Goal: Task Accomplishment & Management: Manage account settings

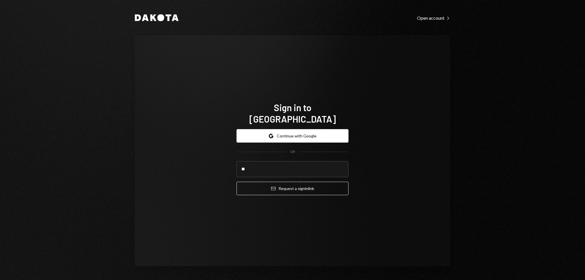
type input "*"
type input "**********"
click at [236, 182] on button "Email Request a sign in link" at bounding box center [292, 188] width 112 height 13
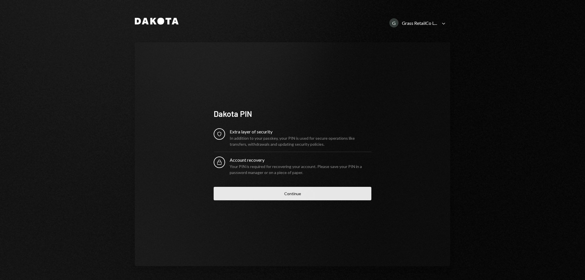
click at [297, 198] on button "Continue" at bounding box center [293, 193] width 158 height 13
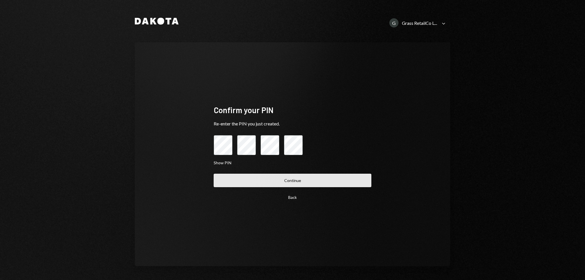
click at [295, 182] on button "Continue" at bounding box center [293, 180] width 158 height 13
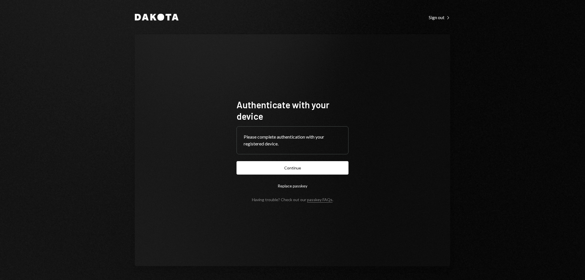
click at [287, 160] on form "Authenticate with your device Please complete authentication with your register…" at bounding box center [292, 150] width 112 height 103
click at [290, 163] on button "Continue" at bounding box center [292, 167] width 112 height 13
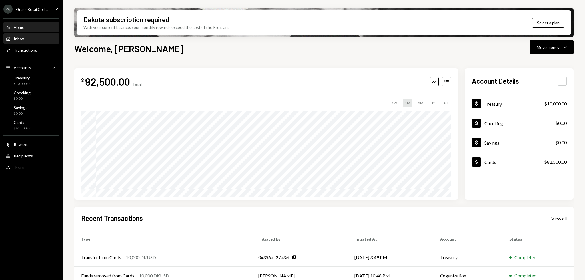
click at [29, 43] on div "Inbox Inbox" at bounding box center [31, 39] width 51 height 10
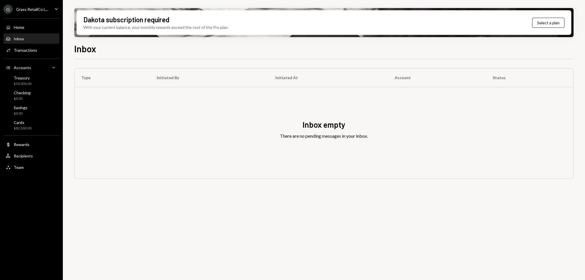
click at [36, 8] on div "Grass RetailCo L..." at bounding box center [32, 9] width 32 height 5
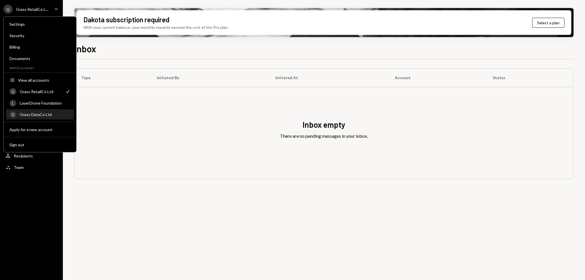
click at [37, 117] on div "G Grass DataCo Ltd" at bounding box center [39, 115] width 61 height 10
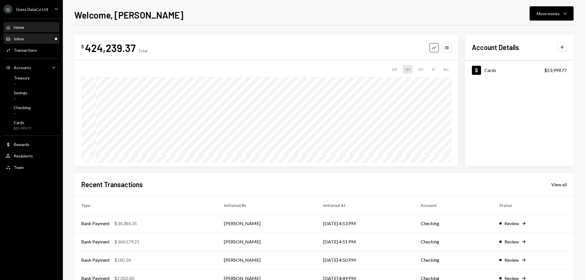
click at [36, 37] on div "Inbox Inbox" at bounding box center [31, 38] width 51 height 5
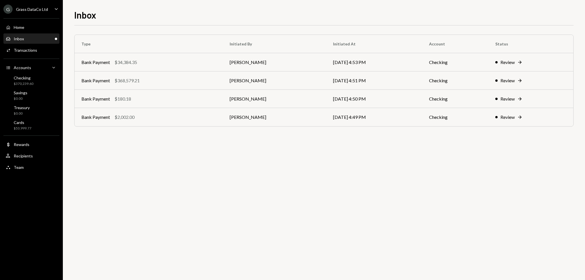
drag, startPoint x: 248, startPoint y: 177, endPoint x: 244, endPoint y: 177, distance: 4.9
drag, startPoint x: 244, startPoint y: 177, endPoint x: 211, endPoint y: 166, distance: 34.5
click at [215, 172] on div "Type Initiated By Initiated At Account Status Bank Payment $34,384.35 Kevin Fos…" at bounding box center [323, 152] width 499 height 254
drag, startPoint x: 211, startPoint y: 166, endPoint x: 208, endPoint y: 163, distance: 4.3
click at [208, 163] on div "Type Initiated By Initiated At Account Status Bank Payment $34,384.35 Kevin Fos…" at bounding box center [323, 152] width 499 height 254
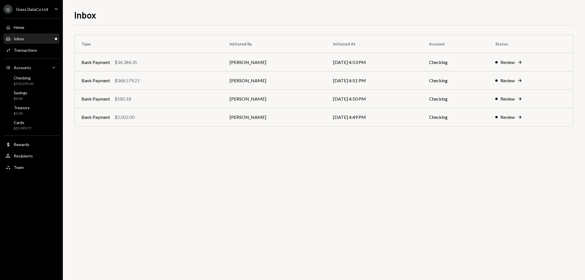
drag, startPoint x: 208, startPoint y: 163, endPoint x: 204, endPoint y: 163, distance: 4.6
drag, startPoint x: 204, startPoint y: 163, endPoint x: 190, endPoint y: 163, distance: 13.1
click at [190, 163] on div "Type Initiated By Initiated At Account Status Bank Payment $34,384.35 [PERSON_N…" at bounding box center [323, 152] width 499 height 254
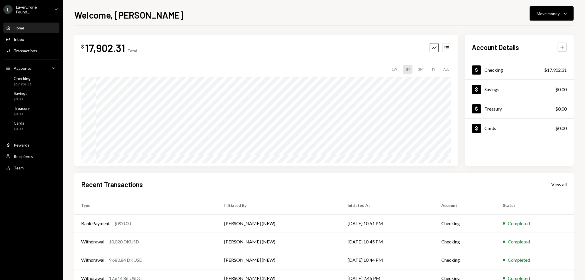
click at [290, 19] on div "Welcome, Garon Move money Caret Down" at bounding box center [323, 14] width 499 height 13
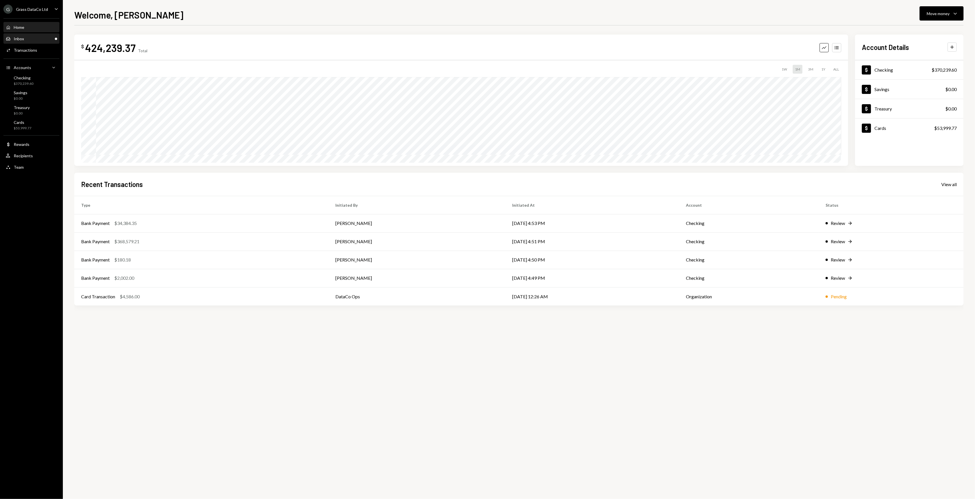
click at [46, 39] on div "Inbox Inbox" at bounding box center [31, 38] width 51 height 5
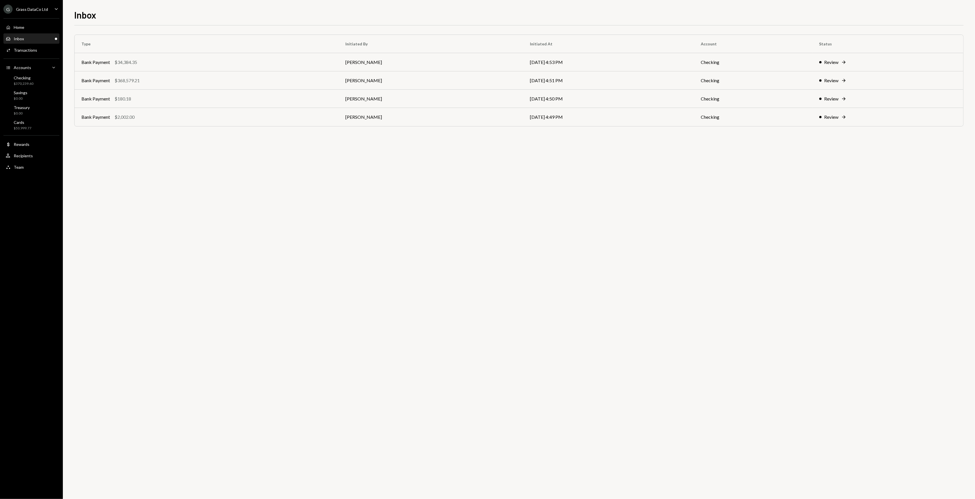
drag, startPoint x: 198, startPoint y: 198, endPoint x: 174, endPoint y: 196, distance: 23.8
drag, startPoint x: 174, startPoint y: 196, endPoint x: 128, endPoint y: 187, distance: 47.1
click at [128, 187] on div "Type Initiated By Initiated At Account Status Bank Payment $34,384.35 Kevin Fos…" at bounding box center [518, 262] width 889 height 474
click at [824, 272] on div "Type Initiated By Initiated At Account Status Bank Payment $34,384.35 Kevin Fos…" at bounding box center [518, 262] width 889 height 474
click at [357, 237] on div "Type Initiated By Initiated At Account Status Bank Payment $34,384.35 Kevin Fos…" at bounding box center [518, 262] width 889 height 474
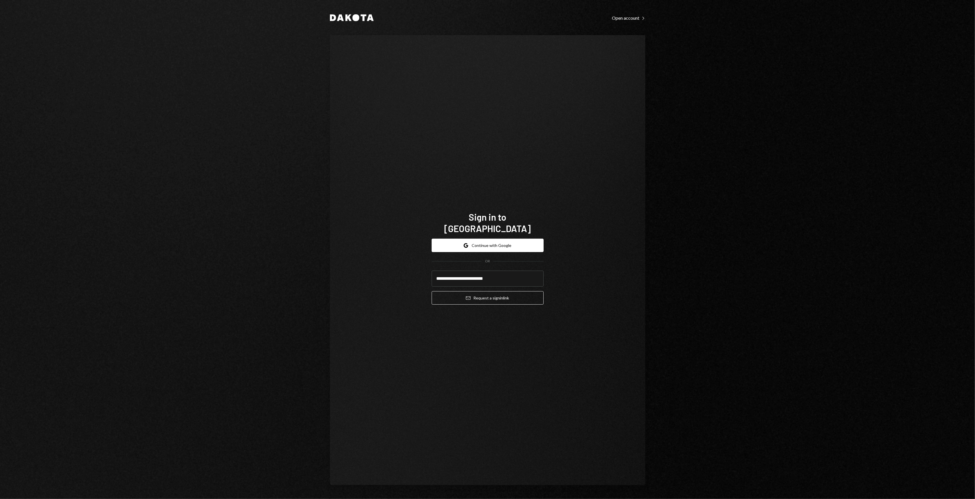
type input "**********"
click at [431, 291] on button "Email Request a sign in link" at bounding box center [487, 297] width 112 height 13
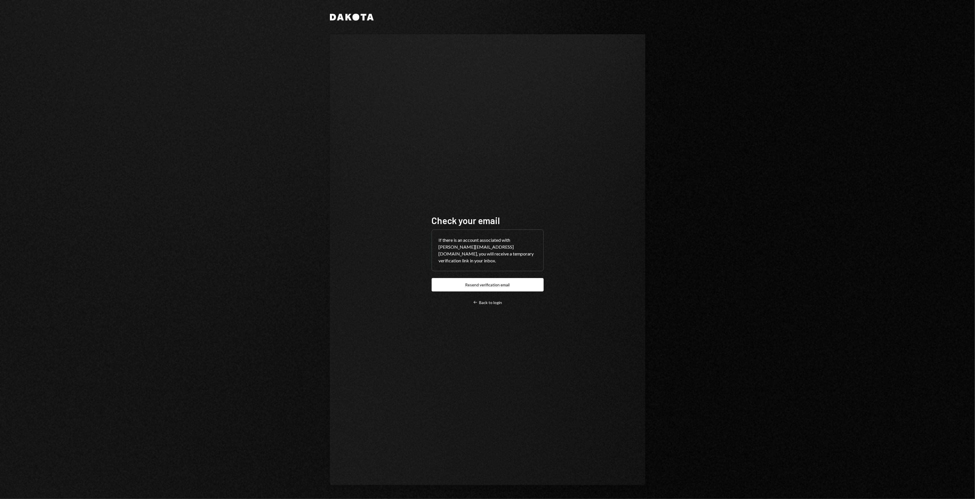
click at [473, 290] on div "Check your email If there is an account associated with garon@autonomousproject…" at bounding box center [487, 260] width 112 height 91
drag, startPoint x: 378, startPoint y: 290, endPoint x: 375, endPoint y: 286, distance: 5.2
drag, startPoint x: 375, startPoint y: 286, endPoint x: 361, endPoint y: 267, distance: 23.1
click at [365, 276] on div "Check your email If there is an account associated with garon@autonomousproject…" at bounding box center [487, 259] width 315 height 451
drag, startPoint x: 361, startPoint y: 267, endPoint x: 355, endPoint y: 260, distance: 9.6
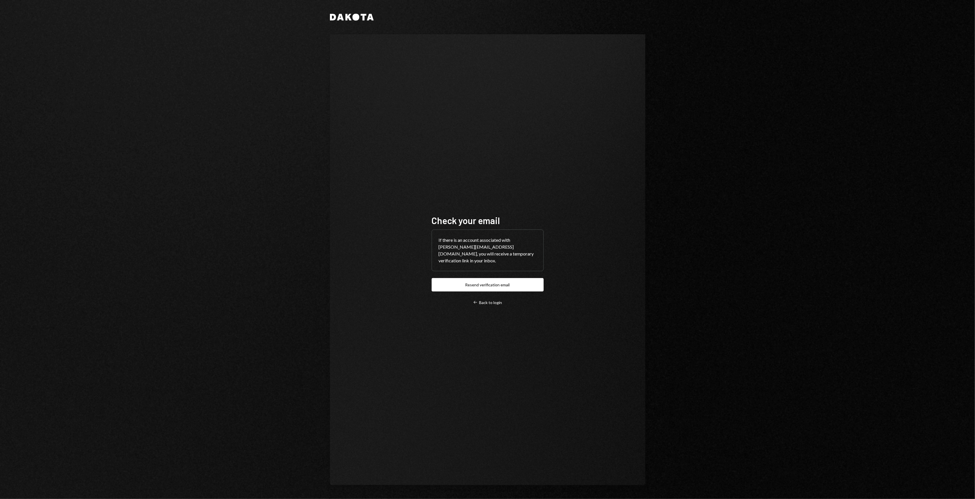
drag, startPoint x: 355, startPoint y: 260, endPoint x: 354, endPoint y: 257, distance: 3.1
click at [355, 259] on div "Check your email If there is an account associated with garon@autonomousproject…" at bounding box center [487, 259] width 315 height 451
click at [353, 256] on div "Check your email If there is an account associated with garon@autonomousproject…" at bounding box center [487, 259] width 315 height 451
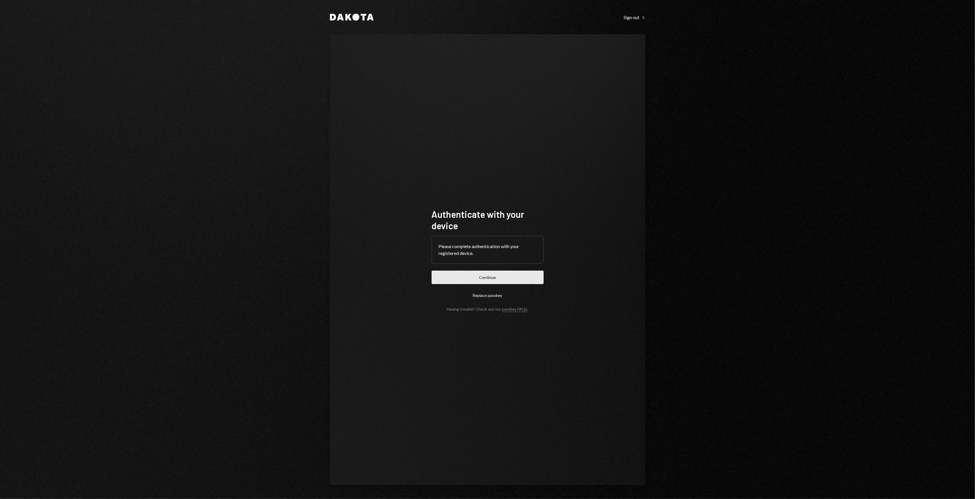
click at [518, 273] on button "Continue" at bounding box center [487, 277] width 112 height 13
drag, startPoint x: 565, startPoint y: 174, endPoint x: 536, endPoint y: 160, distance: 32.3
drag, startPoint x: 536, startPoint y: 160, endPoint x: 470, endPoint y: 144, distance: 67.8
click at [470, 145] on div "Authenticate with your device Please complete authentication with your register…" at bounding box center [487, 259] width 315 height 451
drag, startPoint x: 470, startPoint y: 144, endPoint x: 462, endPoint y: 138, distance: 10.7
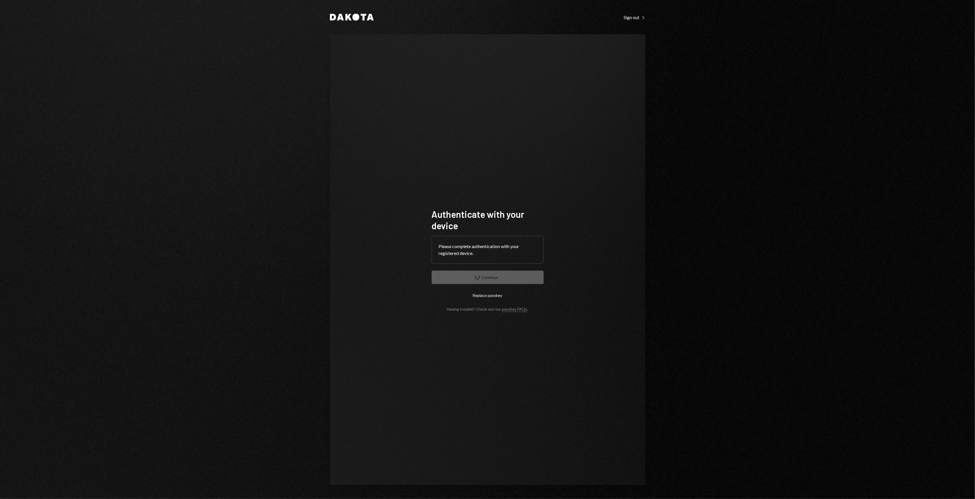
drag, startPoint x: 462, startPoint y: 138, endPoint x: 449, endPoint y: 128, distance: 15.9
click at [449, 128] on div "Authenticate with your device Please complete authentication with your register…" at bounding box center [487, 259] width 315 height 451
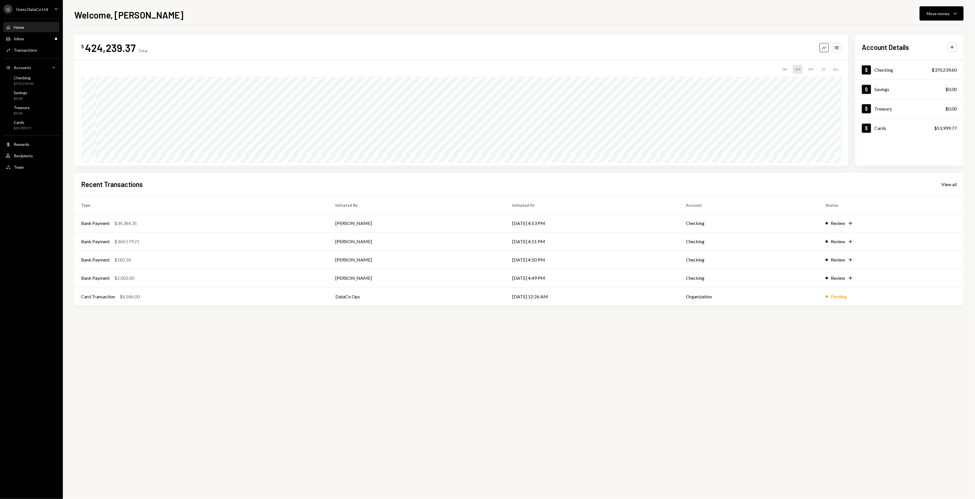
drag, startPoint x: 178, startPoint y: 29, endPoint x: 173, endPoint y: 25, distance: 6.4
drag, startPoint x: 173, startPoint y: 25, endPoint x: 159, endPoint y: 23, distance: 14.2
click at [173, 25] on div "$ 424,239.37 Total Graph Accounts 1W 1M 3M 1Y ALL $1,286,075.77 Aug 16, 2025 Ac…" at bounding box center [518, 171] width 889 height 292
click at [31, 37] on div "Inbox Inbox" at bounding box center [31, 38] width 51 height 5
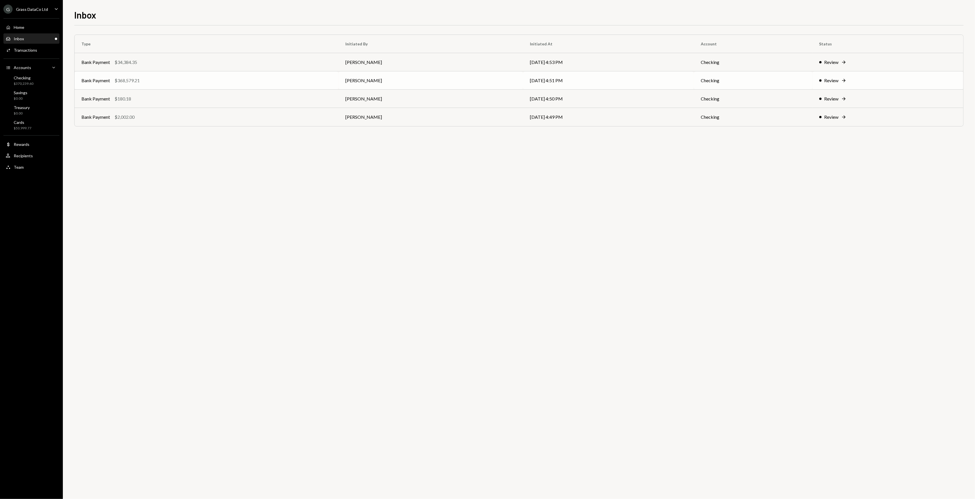
click at [161, 84] on div "Bank Payment $368,579.21" at bounding box center [206, 80] width 250 height 7
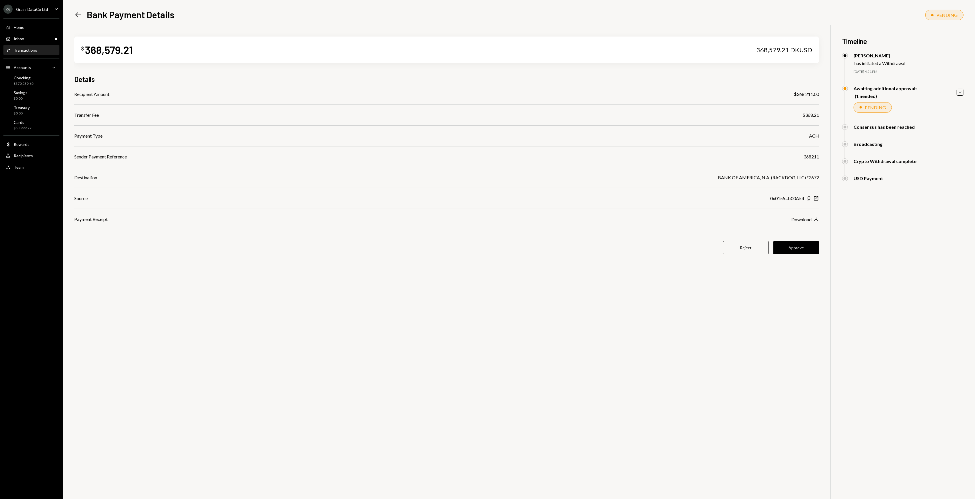
click at [577, 280] on div "$ 368,579.21 368,579.21 DKUSD Details Recipient Amount $368,211.00 Transfer Fee…" at bounding box center [518, 274] width 889 height 499
click at [746, 249] on button "Reject" at bounding box center [746, 247] width 46 height 13
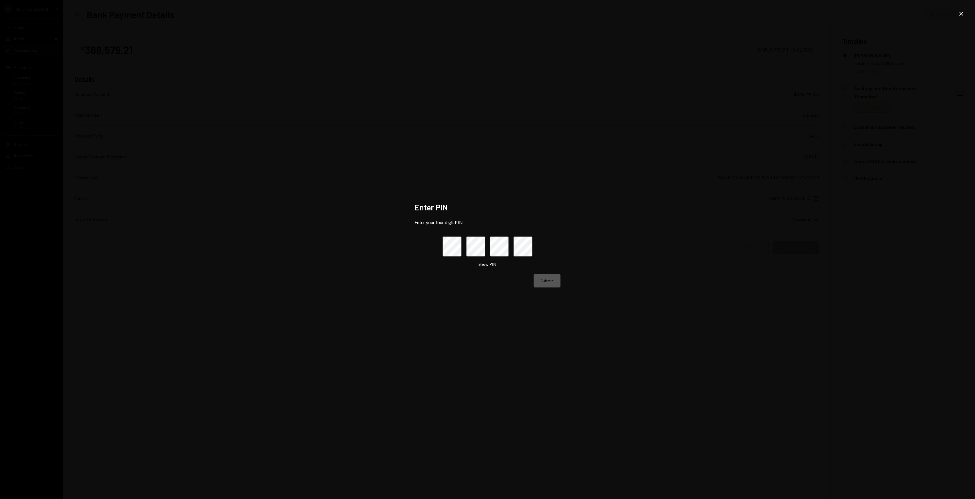
click at [491, 266] on button "Show PIN" at bounding box center [488, 264] width 18 height 5
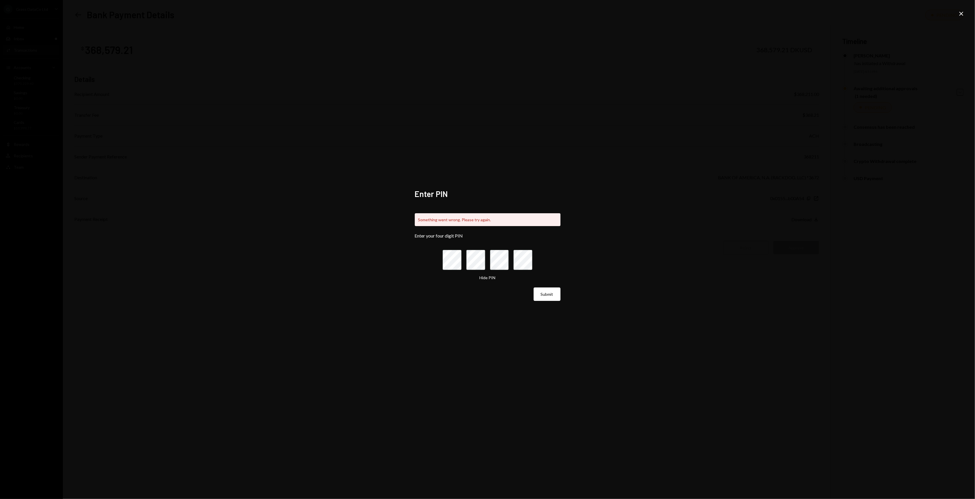
click at [679, 184] on div "Enter PIN Something went wrong. Please try again. Enter your four digit PIN Hid…" at bounding box center [487, 249] width 975 height 499
click at [965, 17] on div "Enter PIN Something went wrong. Please try again. Enter your four digit PIN Hid…" at bounding box center [487, 249] width 975 height 499
click at [956, 12] on div "Enter PIN Something went wrong. Please try again. Enter your four digit PIN Hid…" at bounding box center [487, 249] width 975 height 499
click at [960, 14] on icon at bounding box center [961, 14] width 4 height 4
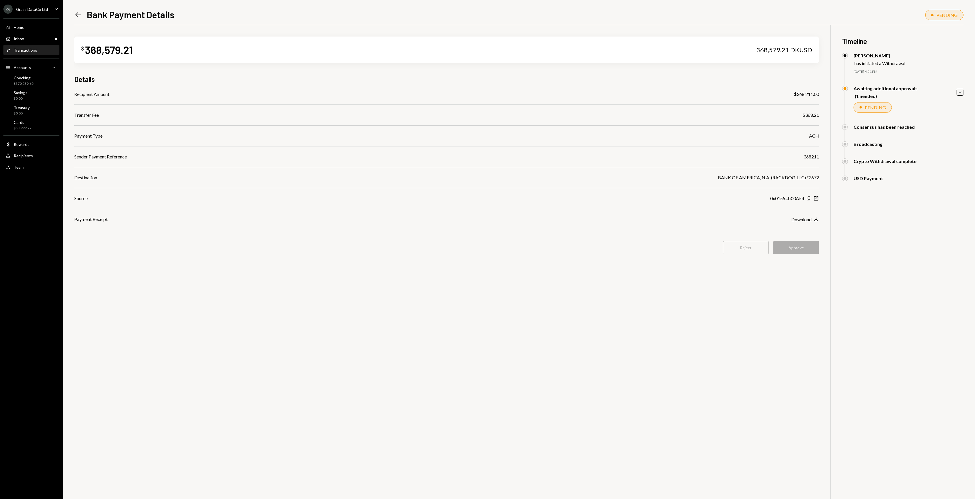
drag, startPoint x: 237, startPoint y: 284, endPoint x: 231, endPoint y: 285, distance: 5.7
drag, startPoint x: 231, startPoint y: 285, endPoint x: 211, endPoint y: 285, distance: 20.3
click at [211, 285] on div "$ 368,579.21 368,579.21 DKUSD Details Recipient Amount $368,211.00 Transfer Fee…" at bounding box center [518, 274] width 889 height 499
drag, startPoint x: 205, startPoint y: 281, endPoint x: 202, endPoint y: 278, distance: 3.7
click at [202, 278] on div "$ 368,579.21 368,579.21 DKUSD Details Recipient Amount $368,211.00 Transfer Fee…" at bounding box center [518, 274] width 889 height 499
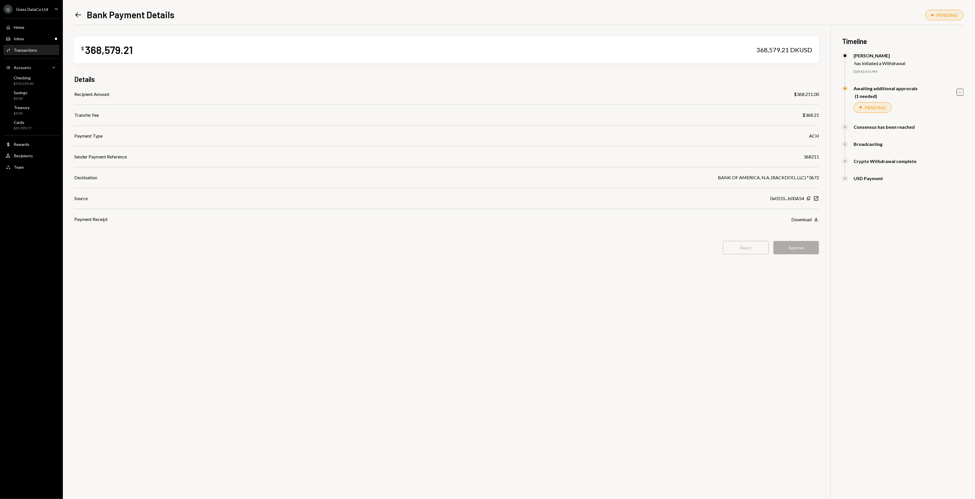
drag, startPoint x: 529, startPoint y: 270, endPoint x: 533, endPoint y: 272, distance: 4.6
drag, startPoint x: 533, startPoint y: 272, endPoint x: 512, endPoint y: 263, distance: 23.5
click at [514, 264] on div "$ 368,579.21 368,579.21 DKUSD Details Recipient Amount $368,211.00 Transfer Fee…" at bounding box center [446, 149] width 744 height 248
drag, startPoint x: 503, startPoint y: 263, endPoint x: 488, endPoint y: 259, distance: 15.4
click at [488, 259] on div "$ 368,579.21 368,579.21 DKUSD Details Recipient Amount $368,211.00 Transfer Fee…" at bounding box center [446, 149] width 744 height 248
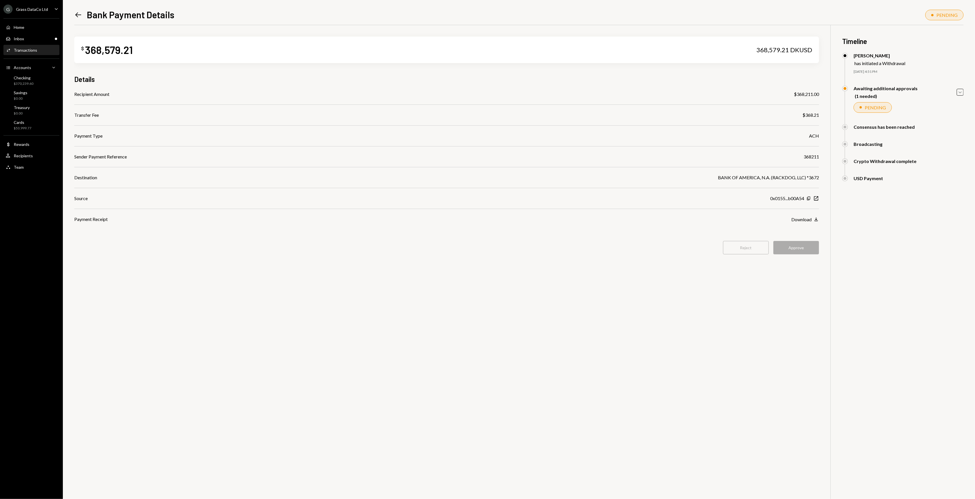
drag, startPoint x: 481, startPoint y: 259, endPoint x: 478, endPoint y: 258, distance: 3.3
click at [476, 256] on div "$ 368,579.21 368,579.21 DKUSD Details Recipient Amount $368,211.00 Transfer Fee…" at bounding box center [446, 149] width 744 height 248
click at [752, 252] on div "Reject Approve" at bounding box center [446, 247] width 744 height 13
click at [689, 316] on div "$ 368,579.21 368,579.21 DKUSD Details Recipient Amount $368,211.00 Transfer Fee…" at bounding box center [518, 274] width 889 height 499
click at [742, 246] on button "Reject" at bounding box center [746, 247] width 46 height 13
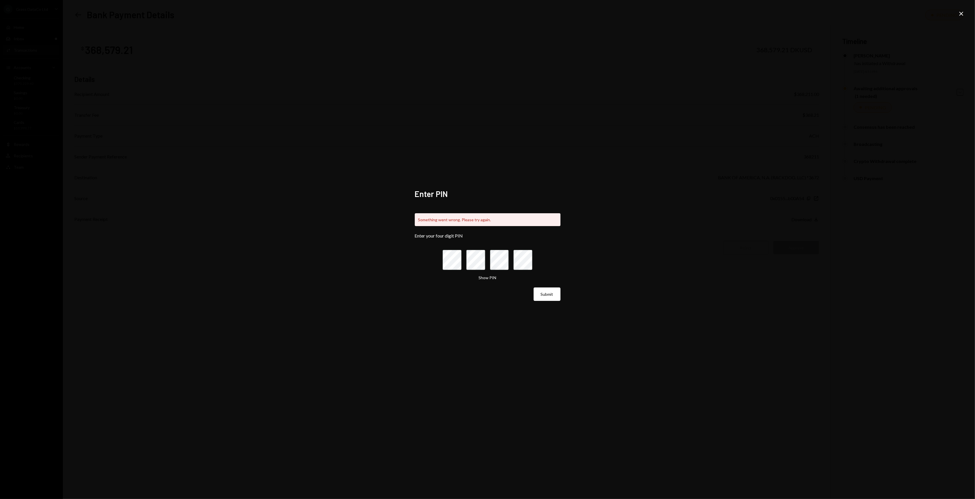
drag, startPoint x: 469, startPoint y: 312, endPoint x: 422, endPoint y: 306, distance: 47.5
click at [422, 306] on div "Enter PIN Something went wrong. Please try again. Enter your four digit PIN Sho…" at bounding box center [488, 249] width 146 height 121
drag, startPoint x: 402, startPoint y: 309, endPoint x: 399, endPoint y: 307, distance: 4.1
click at [399, 307] on div "Enter PIN Something went wrong. Please try again. Enter your four digit PIN Sho…" at bounding box center [487, 249] width 975 height 499
click at [489, 278] on button "Show PIN" at bounding box center [488, 277] width 18 height 5
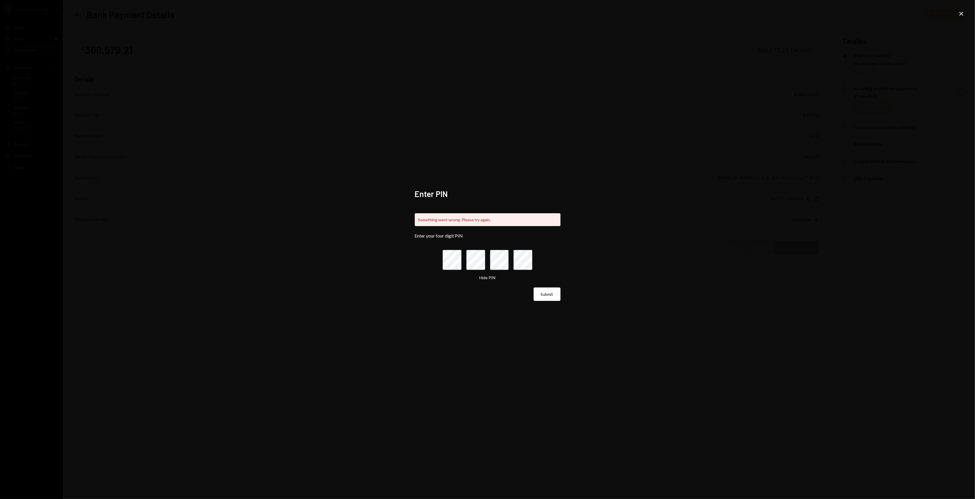
click at [683, 221] on div "Enter PIN Something went wrong. Please try again. Enter your four digit PIN Hid…" at bounding box center [487, 249] width 975 height 499
click at [962, 11] on icon "Close" at bounding box center [960, 13] width 7 height 7
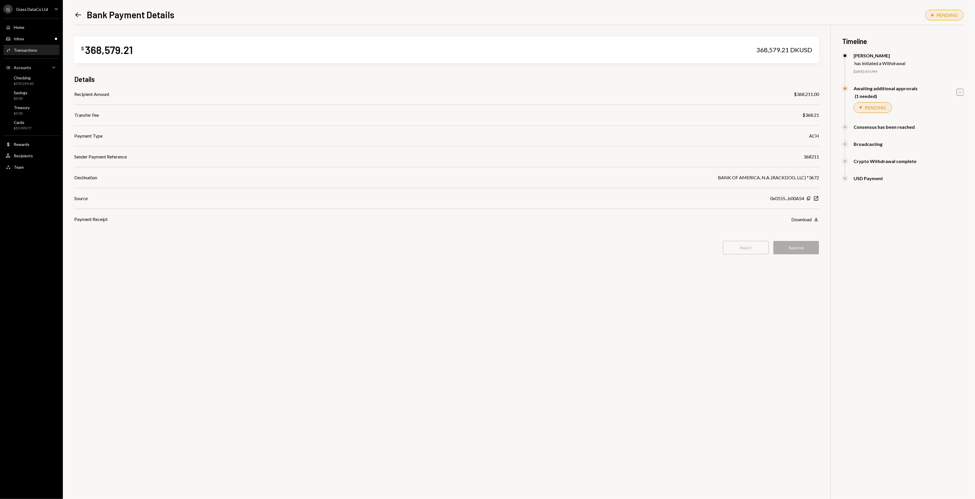
click at [960, 93] on icon "Caret Down" at bounding box center [960, 92] width 6 height 6
click at [734, 250] on div "Reject Approve" at bounding box center [446, 247] width 744 height 13
click at [965, 91] on div "Left Arrow Bank Payment Details PENDING $ 368,579.21 368,579.21 DKUSD Details R…" at bounding box center [519, 249] width 912 height 499
click at [957, 89] on icon "Caret Up" at bounding box center [960, 92] width 6 height 6
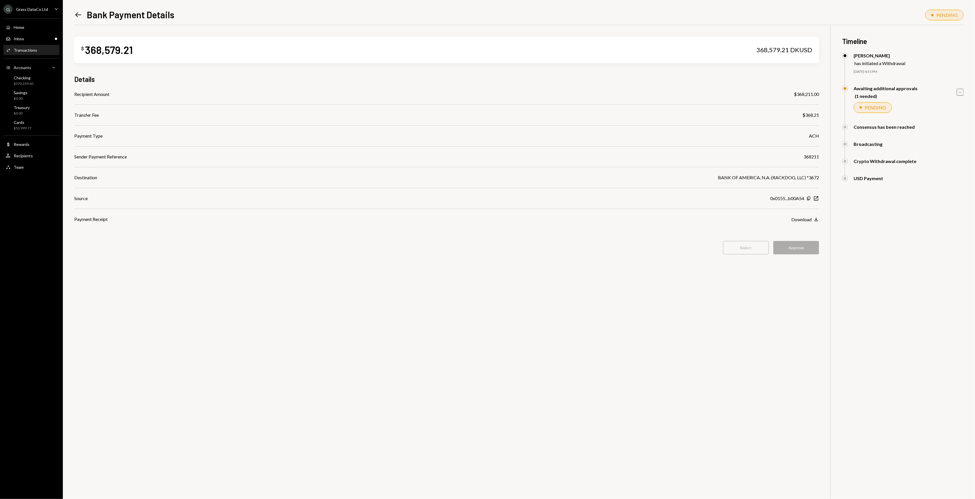
drag, startPoint x: 644, startPoint y: 299, endPoint x: 636, endPoint y: 296, distance: 7.7
drag, startPoint x: 636, startPoint y: 296, endPoint x: 594, endPoint y: 291, distance: 42.6
click at [594, 291] on div "$ 368,579.21 368,579.21 DKUSD Details Recipient Amount $368,211.00 Transfer Fee…" at bounding box center [518, 274] width 889 height 499
drag, startPoint x: 587, startPoint y: 289, endPoint x: 580, endPoint y: 285, distance: 9.0
drag, startPoint x: 580, startPoint y: 285, endPoint x: 573, endPoint y: 287, distance: 6.7
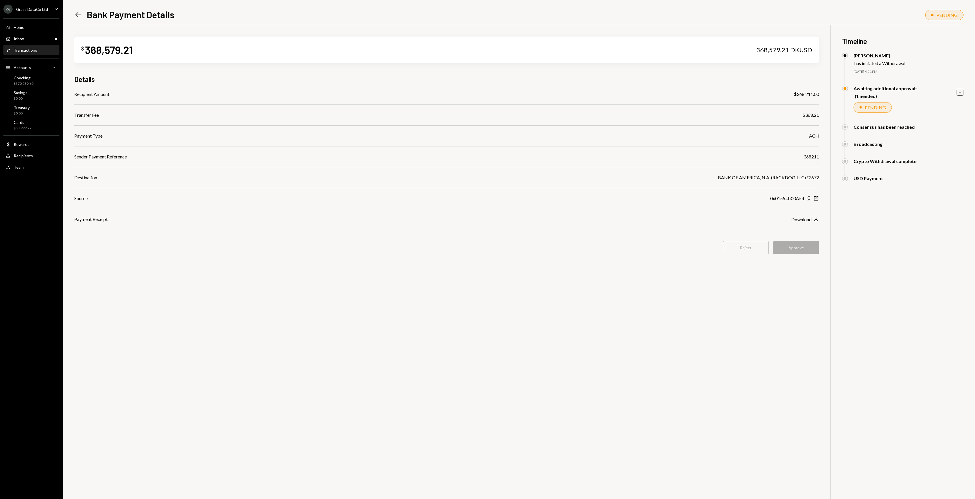
click at [579, 284] on div "$ 368,579.21 368,579.21 DKUSD Details Recipient Amount $368,211.00 Transfer Fee…" at bounding box center [518, 274] width 889 height 499
click at [28, 52] on div "Transactions" at bounding box center [25, 50] width 23 height 5
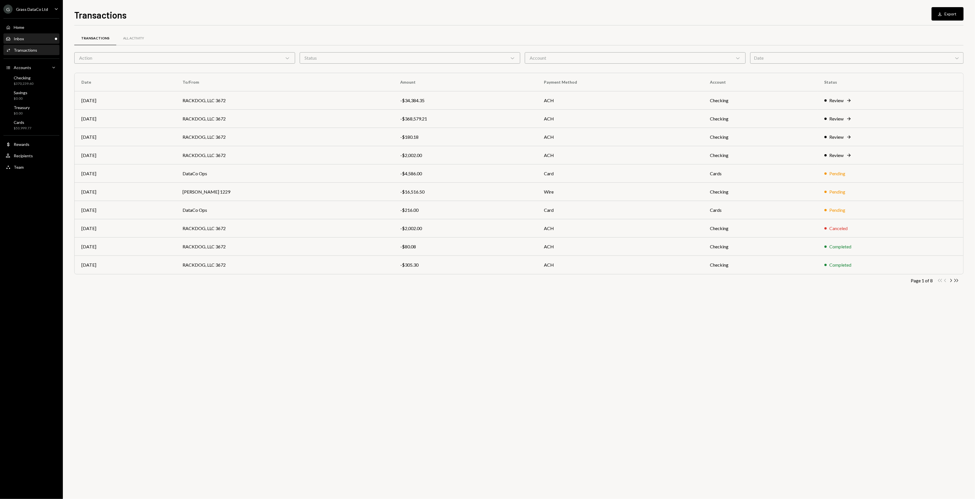
click at [30, 41] on div "Inbox Inbox" at bounding box center [31, 38] width 51 height 5
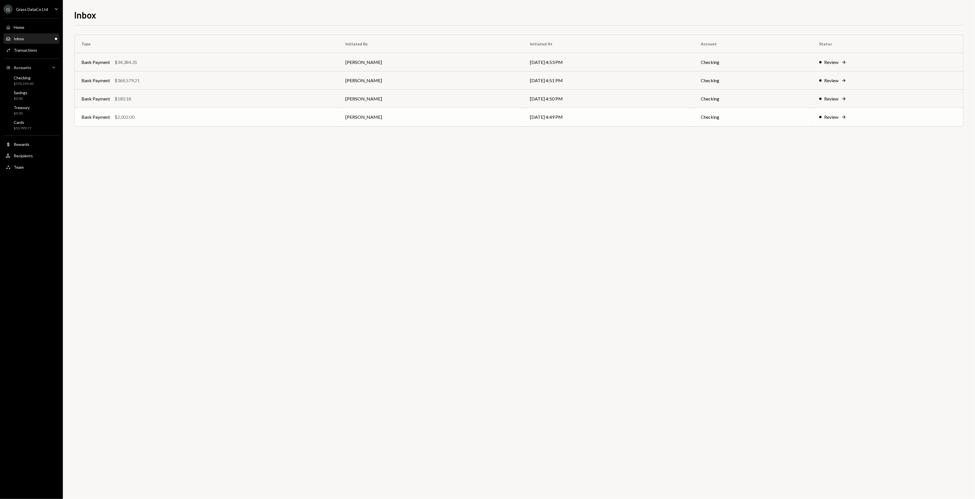
click at [174, 116] on div "Bank Payment $2,002.00" at bounding box center [206, 117] width 250 height 7
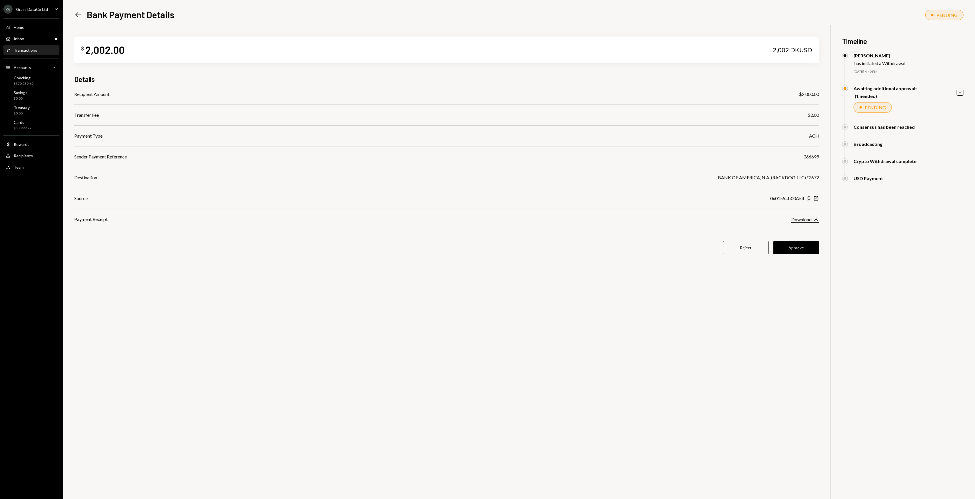
click at [807, 219] on div "Download" at bounding box center [801, 219] width 20 height 5
click at [805, 242] on button "Approve" at bounding box center [796, 247] width 46 height 13
click at [11, 29] on div "Home Home" at bounding box center [15, 27] width 19 height 5
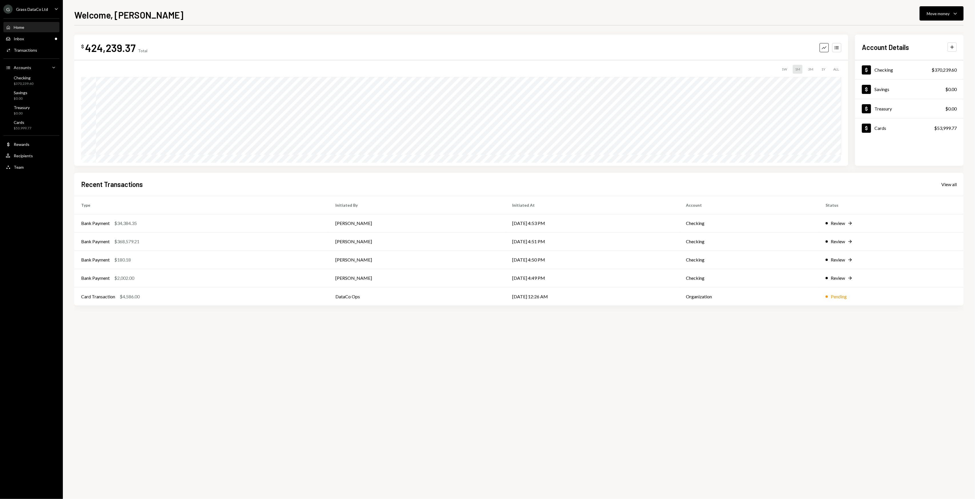
drag, startPoint x: 309, startPoint y: 350, endPoint x: 295, endPoint y: 346, distance: 14.8
drag, startPoint x: 295, startPoint y: 346, endPoint x: 286, endPoint y: 344, distance: 8.7
click at [286, 344] on div "$ 424,239.37 Total Graph Accounts 1W 1M 3M 1Y ALL Account Details Plus Dollar C…" at bounding box center [518, 262] width 889 height 474
drag, startPoint x: 283, startPoint y: 344, endPoint x: 280, endPoint y: 342, distance: 3.7
click at [280, 342] on div "$ 424,239.37 Total Graph Accounts 1W 1M 3M 1Y ALL Account Details Plus Dollar C…" at bounding box center [518, 262] width 889 height 474
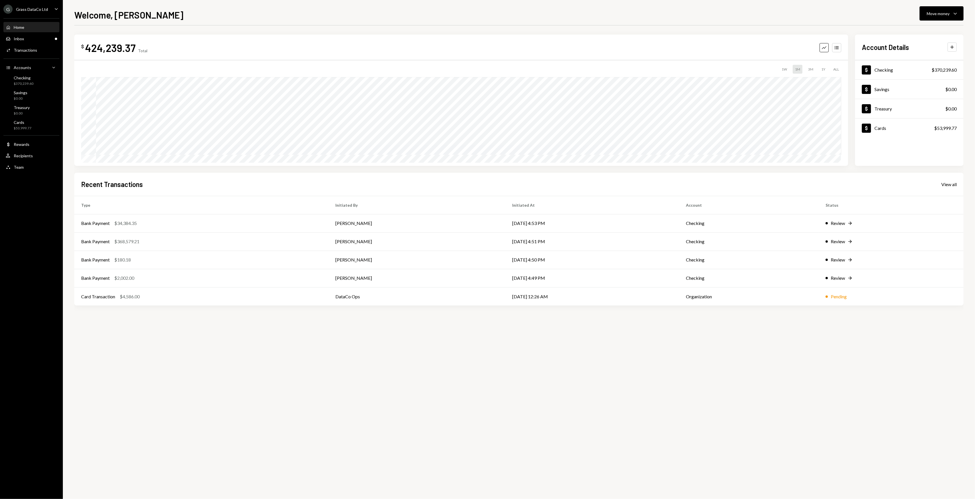
click at [279, 340] on div "$ 424,239.37 Total Graph Accounts 1W 1M 3M 1Y ALL Account Details Plus Dollar C…" at bounding box center [518, 262] width 889 height 474
click at [278, 339] on div "$ 424,239.37 Total Graph Accounts 1W 1M 3M 1Y ALL Account Details Plus Dollar C…" at bounding box center [518, 262] width 889 height 474
click at [276, 338] on div "$ 424,239.37 Total Graph Accounts 1W 1M 3M 1Y ALL Account Details Plus Dollar C…" at bounding box center [518, 262] width 889 height 474
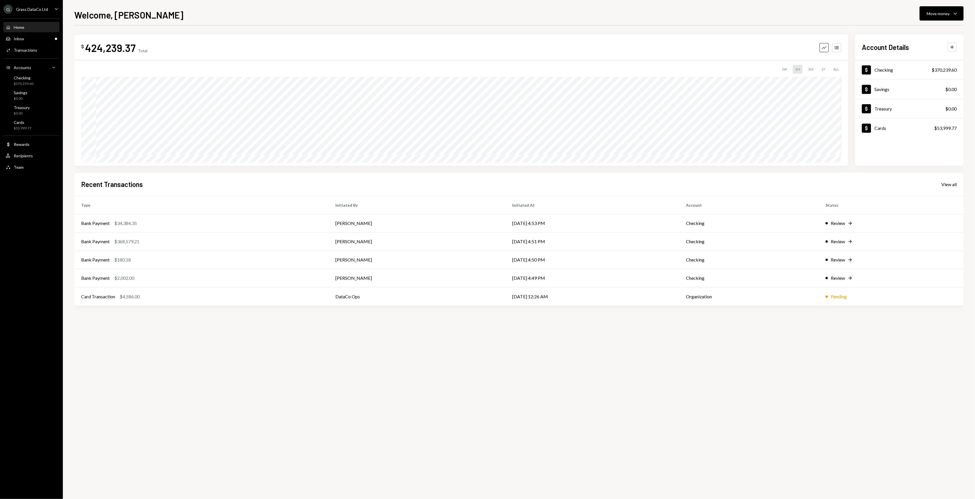
click at [275, 338] on div "$ 424,239.37 Total Graph Accounts 1W 1M 3M 1Y ALL Account Details Plus Dollar C…" at bounding box center [518, 262] width 889 height 474
click at [275, 334] on div "$ 424,239.37 Total Graph Accounts 1W 1M 3M 1Y ALL Account Details Plus Dollar C…" at bounding box center [518, 262] width 889 height 474
click at [34, 156] on div "User Recipients" at bounding box center [31, 155] width 51 height 5
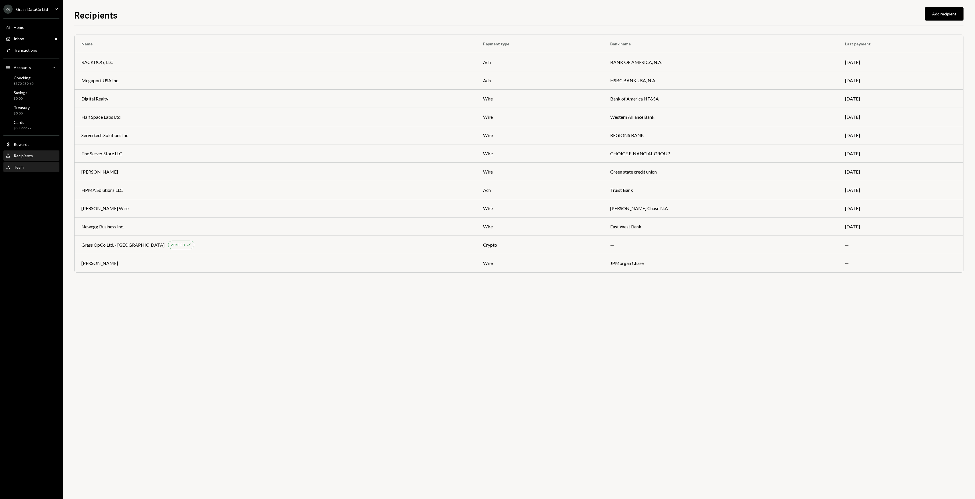
click at [33, 166] on div "Team Team" at bounding box center [31, 167] width 51 height 5
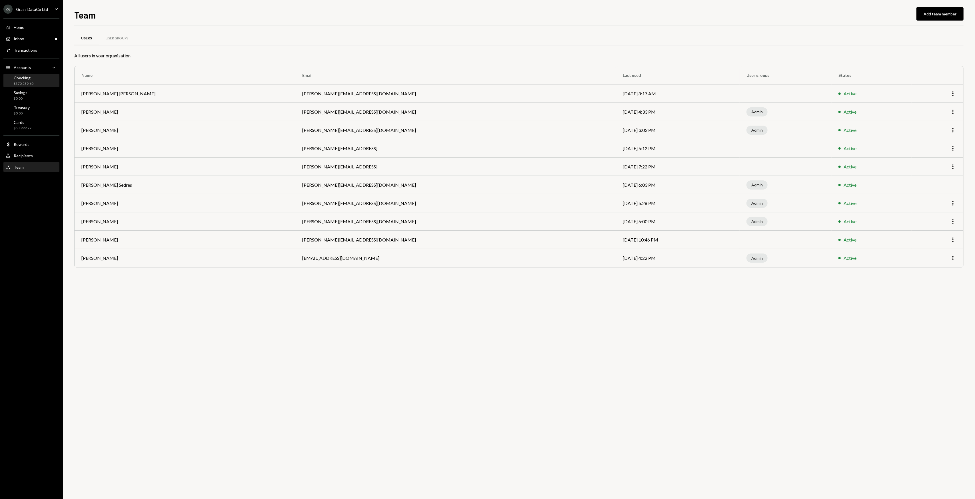
click at [45, 84] on div "Checking $370,239.60" at bounding box center [31, 80] width 51 height 11
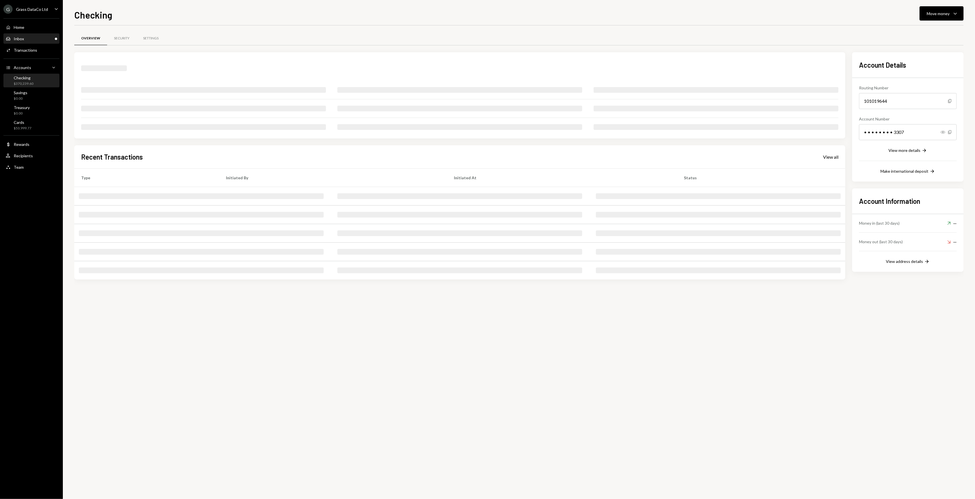
click at [46, 38] on div "Inbox Inbox" at bounding box center [31, 38] width 51 height 5
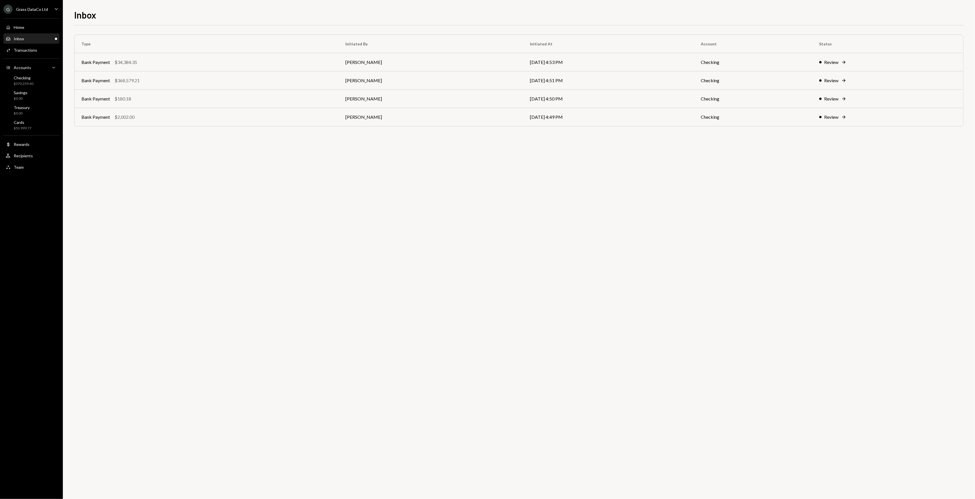
click at [424, 186] on div "Type Initiated By Initiated At Account Status Bank Payment $34,384.35 [PERSON_N…" at bounding box center [518, 262] width 889 height 474
drag, startPoint x: 384, startPoint y: 184, endPoint x: 363, endPoint y: 170, distance: 26.0
drag, startPoint x: 363, startPoint y: 170, endPoint x: 332, endPoint y: 161, distance: 31.5
click at [332, 161] on div "Type Initiated By Initiated At Account Status Bank Payment $34,384.35 Kevin Fos…" at bounding box center [518, 262] width 889 height 474
drag, startPoint x: 325, startPoint y: 161, endPoint x: 306, endPoint y: 158, distance: 18.5
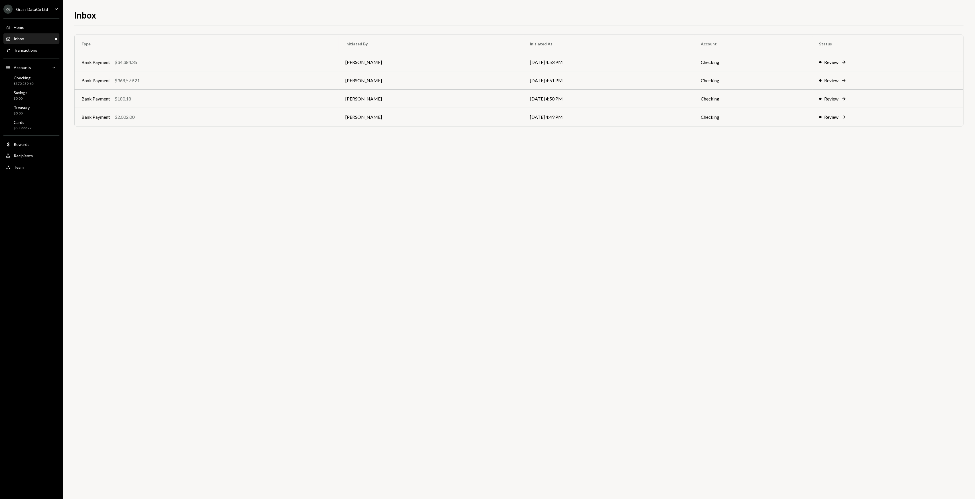
click at [306, 158] on div "Type Initiated By Initiated At Account Status Bank Payment $34,384.35 Kevin Fos…" at bounding box center [518, 262] width 889 height 474
click at [301, 158] on div "Type Initiated By Initiated At Account Status Bank Payment $34,384.35 Kevin Fos…" at bounding box center [518, 262] width 889 height 474
click at [203, 80] on div "Bank Payment $368,579.21" at bounding box center [206, 80] width 250 height 7
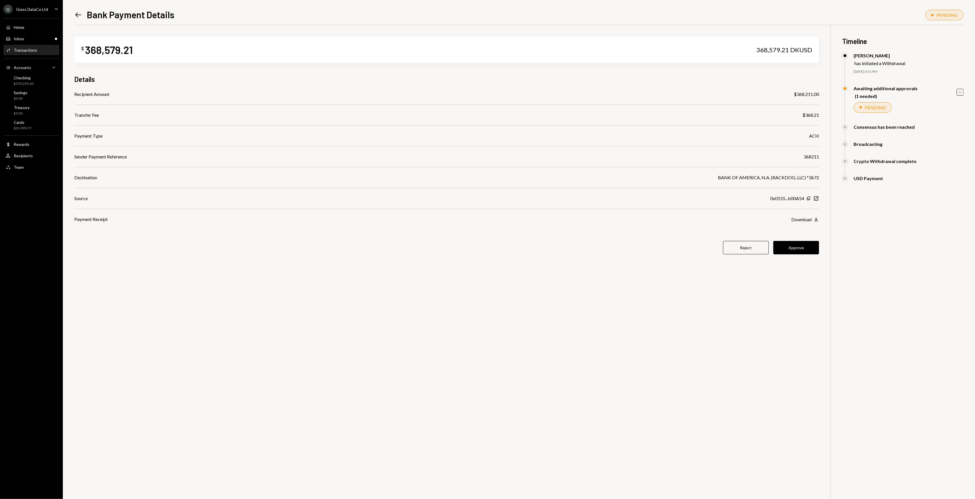
click at [532, 242] on div "Reject Approve" at bounding box center [446, 247] width 744 height 13
drag, startPoint x: 525, startPoint y: 252, endPoint x: 485, endPoint y: 241, distance: 41.8
drag, startPoint x: 485, startPoint y: 241, endPoint x: 457, endPoint y: 239, distance: 27.5
click at [461, 236] on div "$ 368,579.21 368,579.21 DKUSD Details Recipient Amount $368,211.00 Transfer Fee…" at bounding box center [446, 149] width 744 height 248
drag, startPoint x: 457, startPoint y: 239, endPoint x: 448, endPoint y: 237, distance: 9.1
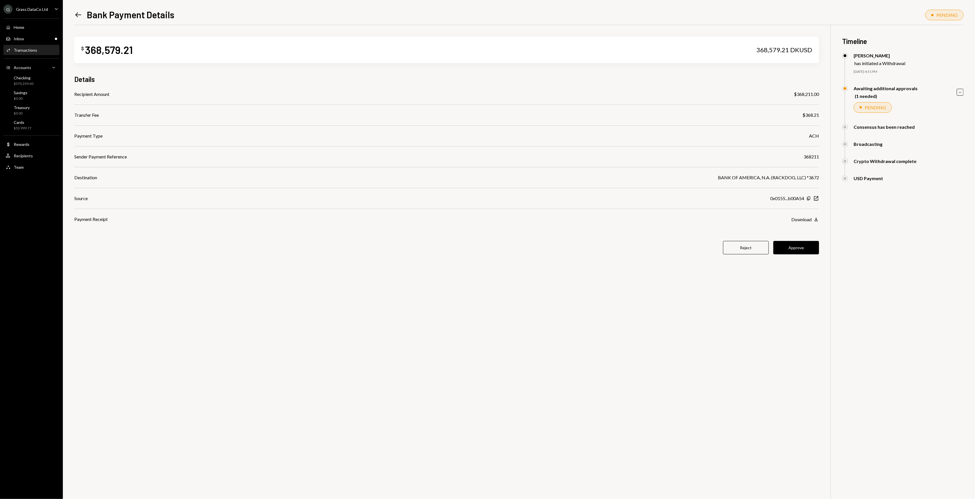
drag, startPoint x: 448, startPoint y: 237, endPoint x: 188, endPoint y: 267, distance: 261.5
click at [446, 236] on div "$ 368,579.21 368,579.21 DKUSD Details Recipient Amount $368,211.00 Transfer Fee…" at bounding box center [446, 149] width 744 height 248
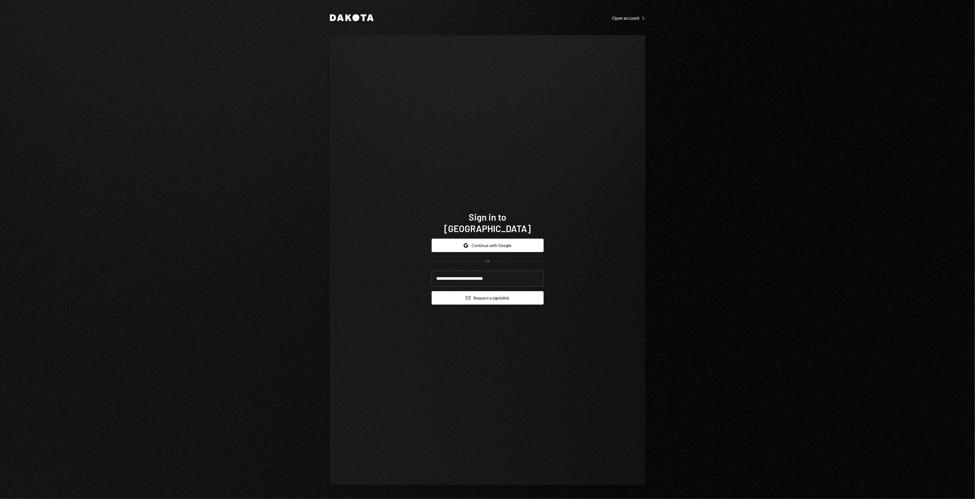
type input "**********"
click at [488, 293] on button "Email Request a sign in link" at bounding box center [487, 297] width 112 height 13
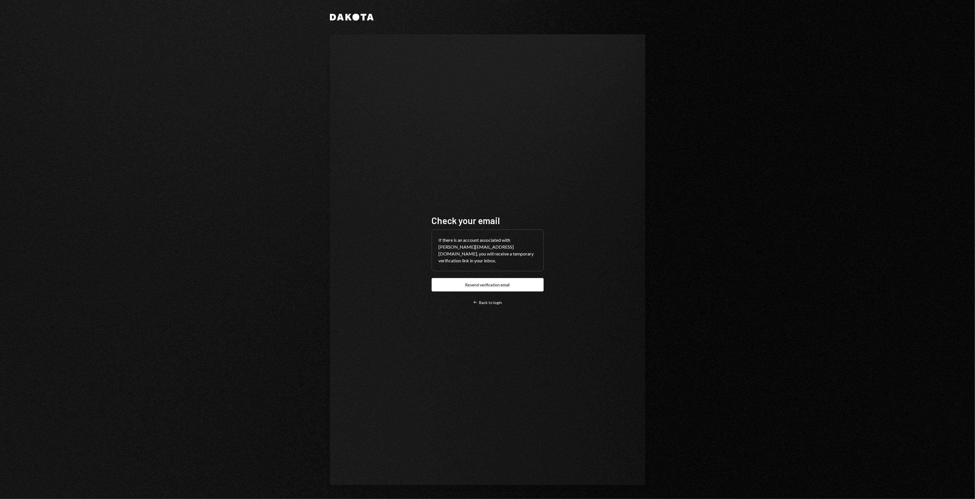
drag, startPoint x: 342, startPoint y: 157, endPoint x: 311, endPoint y: 145, distance: 33.0
click at [312, 146] on div "Dakota Check your email If there is an account associated with garon@autonomous…" at bounding box center [487, 249] width 975 height 499
drag, startPoint x: 311, startPoint y: 145, endPoint x: 278, endPoint y: 118, distance: 43.0
drag, startPoint x: 278, startPoint y: 118, endPoint x: 272, endPoint y: 116, distance: 6.4
click at [272, 116] on div "Dakota Check your email If there is an account associated with garon@autonomous…" at bounding box center [487, 249] width 975 height 499
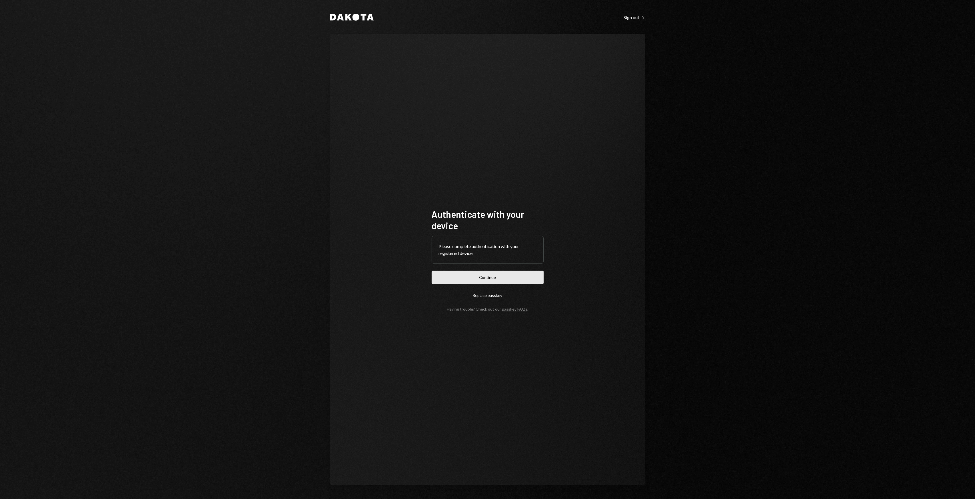
click at [476, 280] on button "Continue" at bounding box center [487, 277] width 112 height 13
drag, startPoint x: 318, startPoint y: 204, endPoint x: 263, endPoint y: 178, distance: 60.7
click at [263, 178] on div "Dakota Sign out Right Caret Authenticate with your device Please complete authe…" at bounding box center [487, 249] width 975 height 499
click at [258, 176] on div "Dakota Sign out Right Caret Authenticate with your device Please complete authe…" at bounding box center [487, 249] width 975 height 499
drag, startPoint x: 258, startPoint y: 176, endPoint x: 257, endPoint y: 171, distance: 5.1
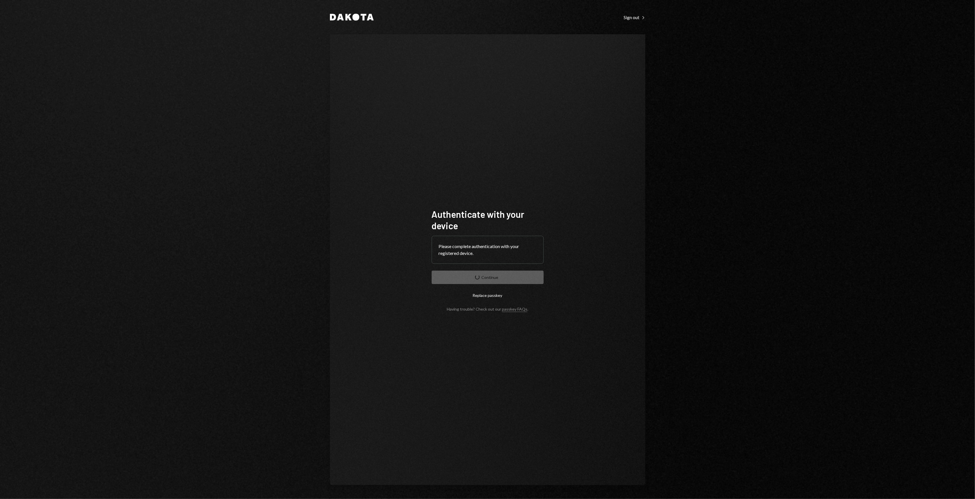
click at [257, 171] on div "Dakota Sign out Right Caret Authenticate with your device Please complete authe…" at bounding box center [487, 249] width 975 height 499
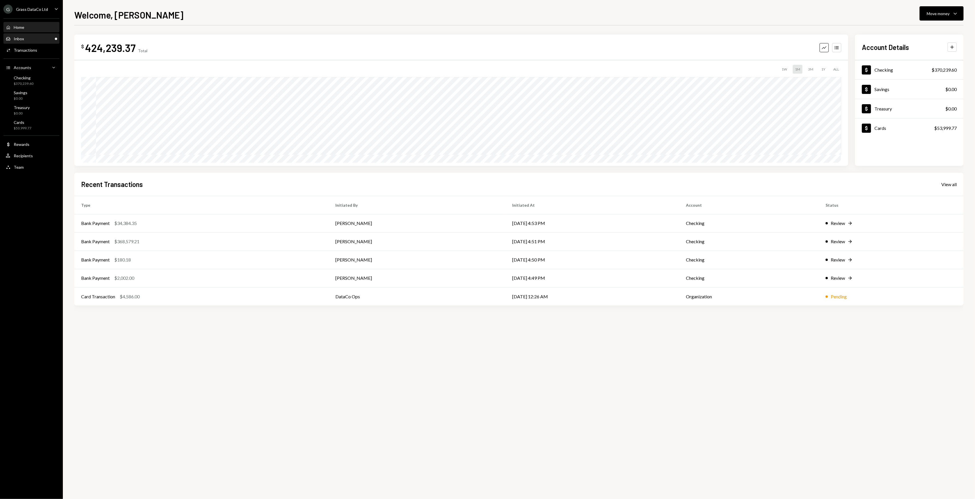
click at [40, 41] on div "Inbox Inbox" at bounding box center [31, 38] width 51 height 5
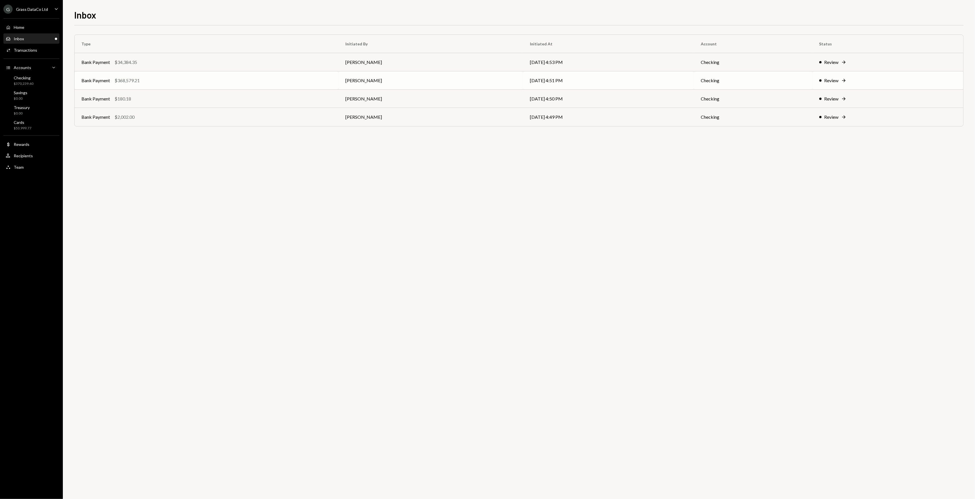
click at [164, 73] on td "Bank Payment $368,579.21" at bounding box center [207, 80] width 264 height 18
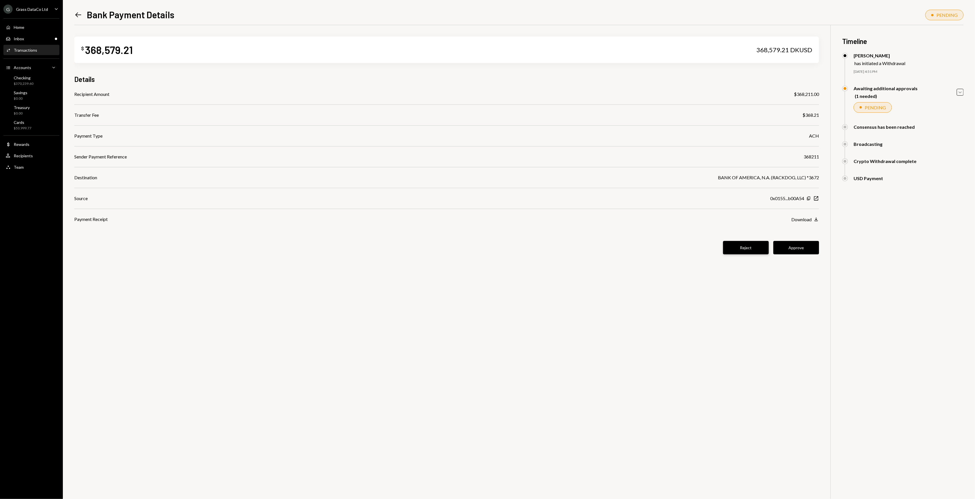
click at [737, 245] on button "Reject" at bounding box center [746, 247] width 46 height 13
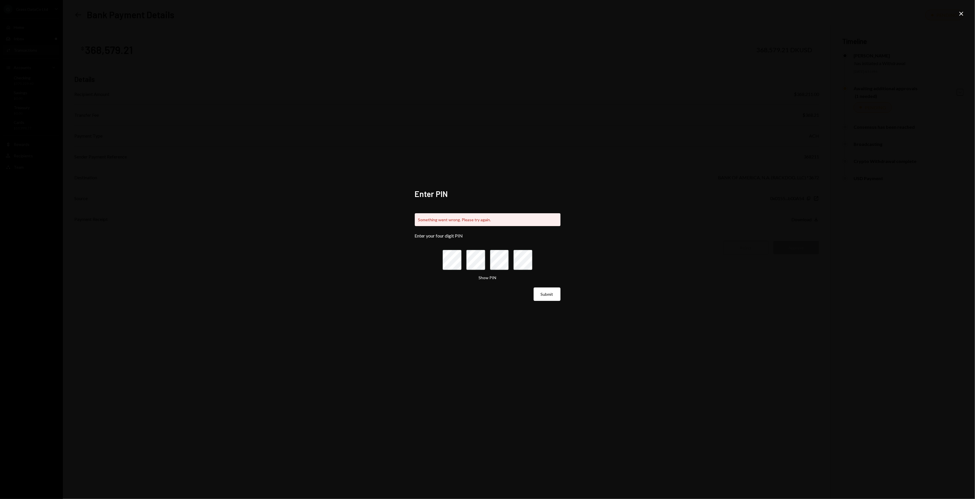
click at [966, 16] on div "Enter PIN Something went wrong. Please try again. Enter your four digit PIN Sho…" at bounding box center [487, 249] width 975 height 499
click at [958, 8] on div "Enter PIN Something went wrong. Please try again. Enter your four digit PIN Sho…" at bounding box center [487, 249] width 975 height 499
click at [961, 17] on icon "Close" at bounding box center [960, 13] width 7 height 7
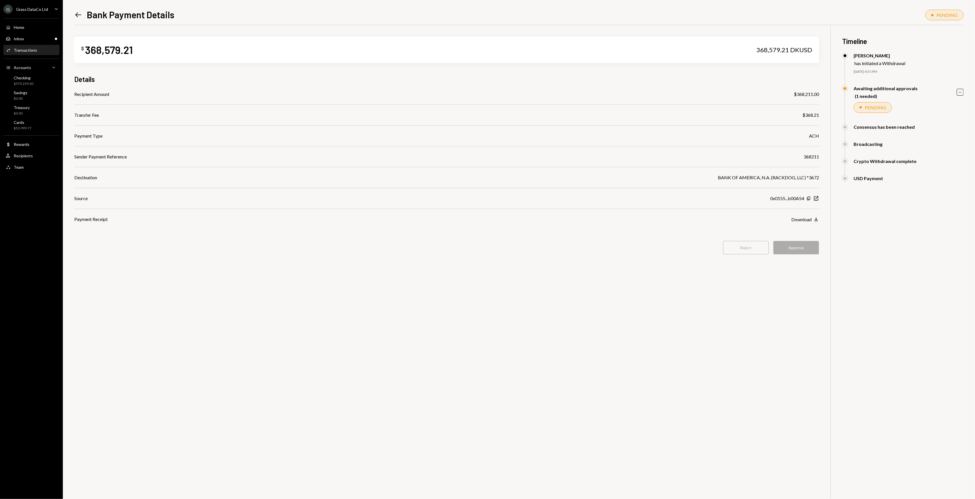
drag, startPoint x: 447, startPoint y: 254, endPoint x: 437, endPoint y: 252, distance: 9.5
drag, startPoint x: 437, startPoint y: 252, endPoint x: 402, endPoint y: 249, distance: 35.5
click at [402, 249] on div "Reject Approve" at bounding box center [446, 247] width 744 height 13
drag, startPoint x: 379, startPoint y: 238, endPoint x: 362, endPoint y: 234, distance: 17.4
click at [362, 234] on div "$ 368,579.21 368,579.21 DKUSD Details Recipient Amount $368,211.00 Transfer Fee…" at bounding box center [446, 149] width 744 height 248
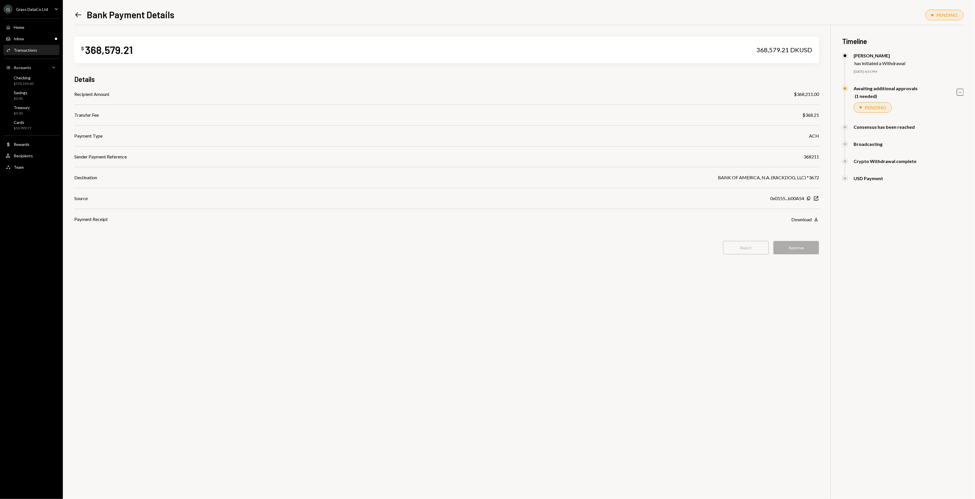
drag, startPoint x: 362, startPoint y: 232, endPoint x: 359, endPoint y: 232, distance: 3.4
drag, startPoint x: 359, startPoint y: 232, endPoint x: 328, endPoint y: 233, distance: 31.1
click at [328, 233] on div "$ 368,579.21 368,579.21 DKUSD Details Recipient Amount $368,211.00 Transfer Fee…" at bounding box center [446, 149] width 744 height 248
drag, startPoint x: 328, startPoint y: 233, endPoint x: 309, endPoint y: 230, distance: 19.1
click at [309, 230] on div "$ 368,579.21 368,579.21 DKUSD Details Recipient Amount $368,211.00 Transfer Fee…" at bounding box center [446, 149] width 744 height 248
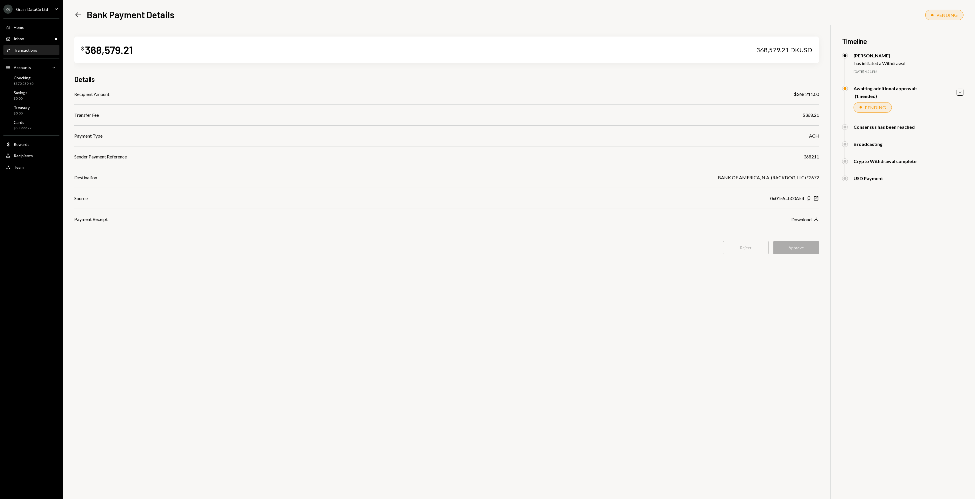
click at [80, 13] on icon "Left Arrow" at bounding box center [78, 15] width 8 height 8
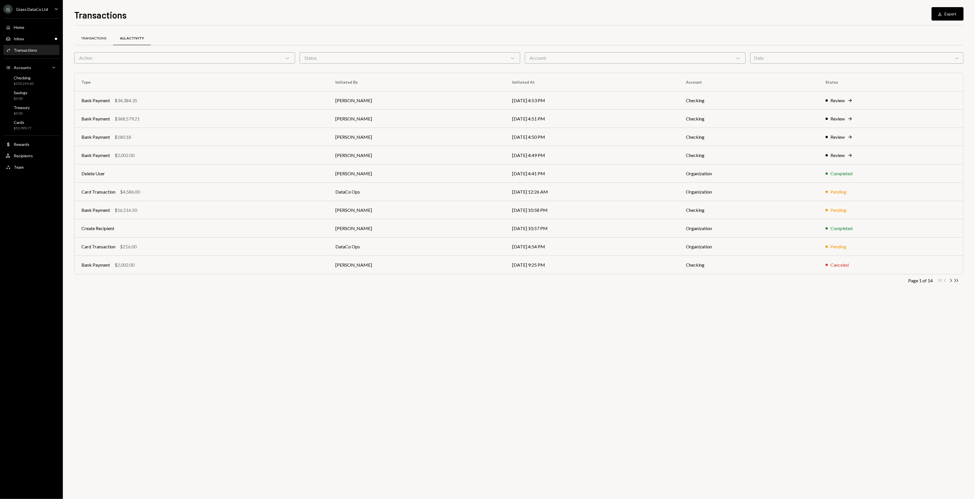
click at [98, 37] on div "Transactions" at bounding box center [93, 38] width 25 height 5
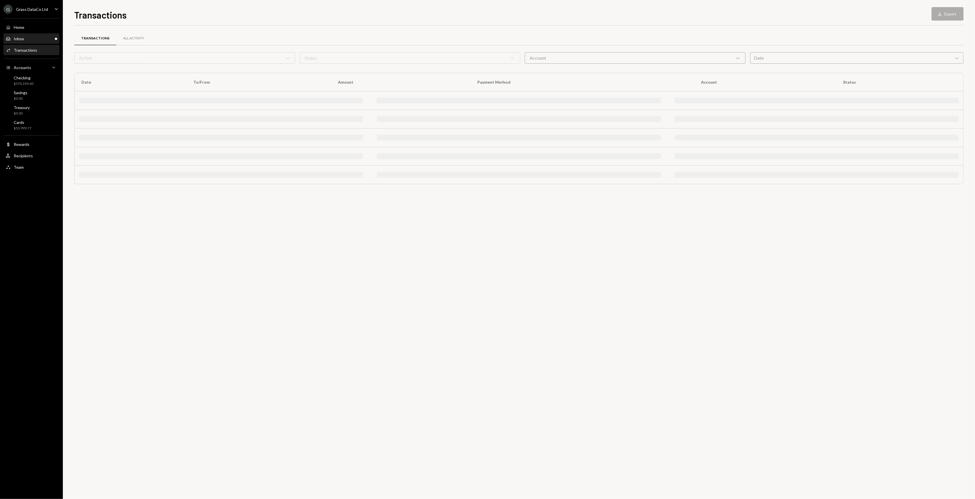
click at [19, 42] on div "Inbox Inbox" at bounding box center [31, 39] width 51 height 10
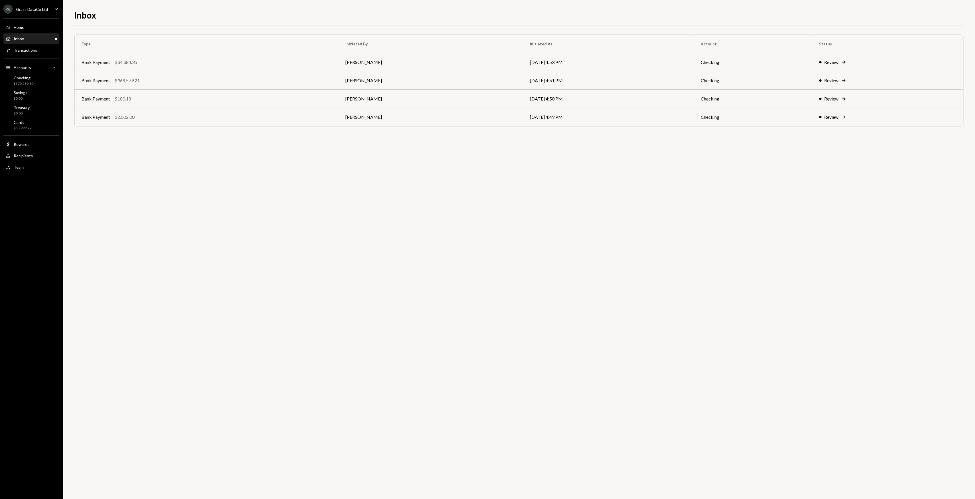
click at [272, 227] on div "Type Initiated By Initiated At Account Status Bank Payment $34,384.35 Kevin Fos…" at bounding box center [518, 262] width 889 height 474
drag, startPoint x: 249, startPoint y: 218, endPoint x: 227, endPoint y: 206, distance: 25.0
drag, startPoint x: 227, startPoint y: 206, endPoint x: 208, endPoint y: 199, distance: 20.2
click at [211, 200] on div "Type Initiated By Initiated At Account Status Bank Payment $34,384.35 Kevin Fos…" at bounding box center [518, 262] width 889 height 474
click at [185, 186] on div "Type Initiated By Initiated At Account Status Bank Payment $34,384.35 Kevin Fos…" at bounding box center [518, 262] width 889 height 474
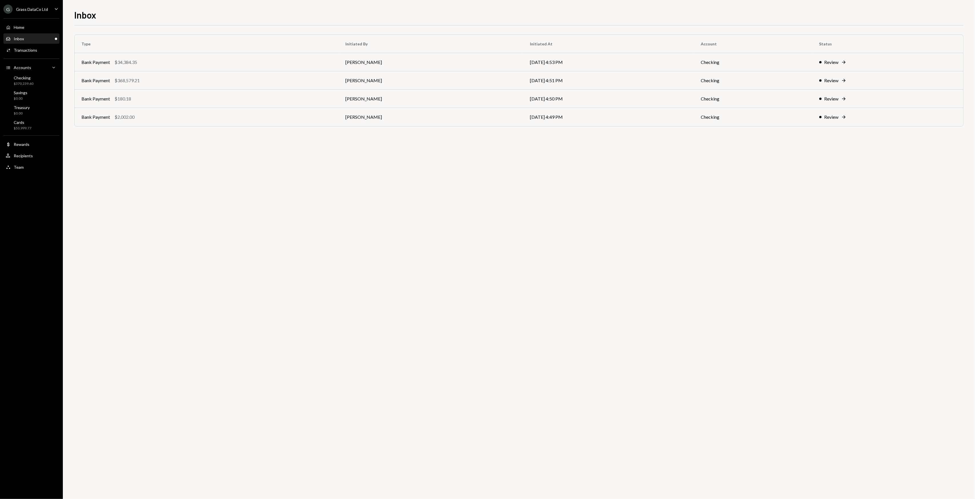
drag, startPoint x: 223, startPoint y: 216, endPoint x: 230, endPoint y: 2, distance: 213.7
click at [223, 216] on div "Type Initiated By Initiated At Account Status Bank Payment $34,384.35 Kevin Fos…" at bounding box center [518, 262] width 889 height 474
click at [376, 159] on div "Type Initiated By Initiated At Account Status Bank Payment $34,384.35 Kevin Fos…" at bounding box center [518, 262] width 889 height 474
drag, startPoint x: 314, startPoint y: 153, endPoint x: 268, endPoint y: 139, distance: 48.2
click at [268, 139] on div "Type Initiated By Initiated At Account Status Bank Payment $34,384.35 Kevin Fos…" at bounding box center [518, 262] width 889 height 474
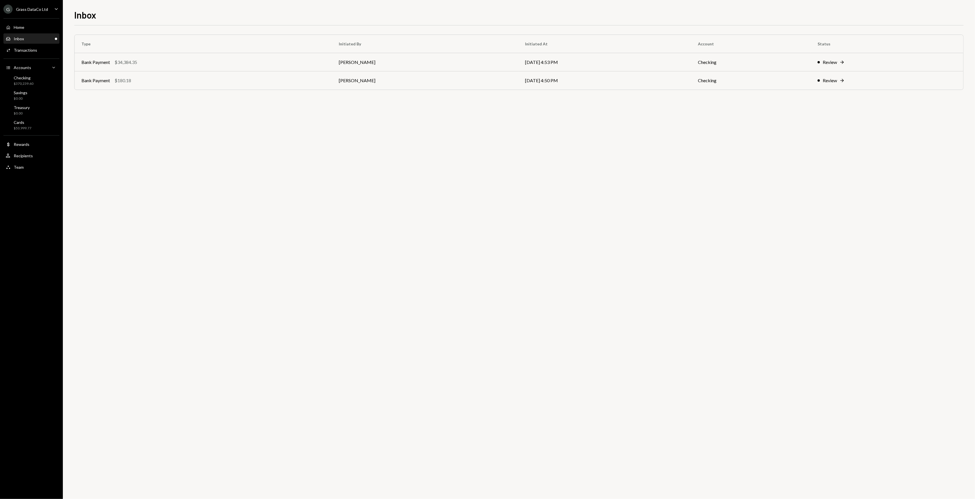
drag, startPoint x: 263, startPoint y: 138, endPoint x: 256, endPoint y: 135, distance: 7.8
drag, startPoint x: 256, startPoint y: 135, endPoint x: 252, endPoint y: 134, distance: 4.2
click at [252, 134] on div "Type Initiated By Initiated At Account Status Bank Payment $34,384.35 Kevin Fos…" at bounding box center [518, 262] width 889 height 474
click at [35, 42] on div "Inbox Inbox" at bounding box center [31, 39] width 51 height 10
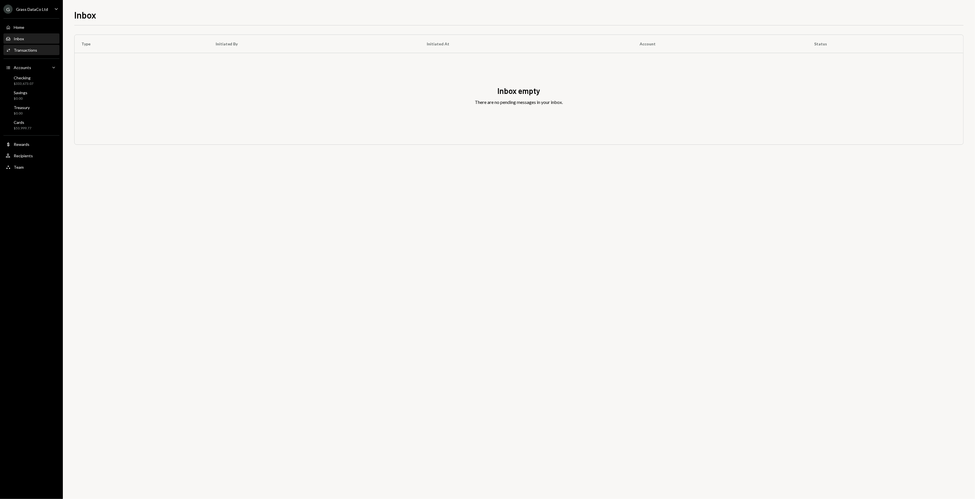
click at [35, 49] on div "Transactions" at bounding box center [25, 50] width 23 height 5
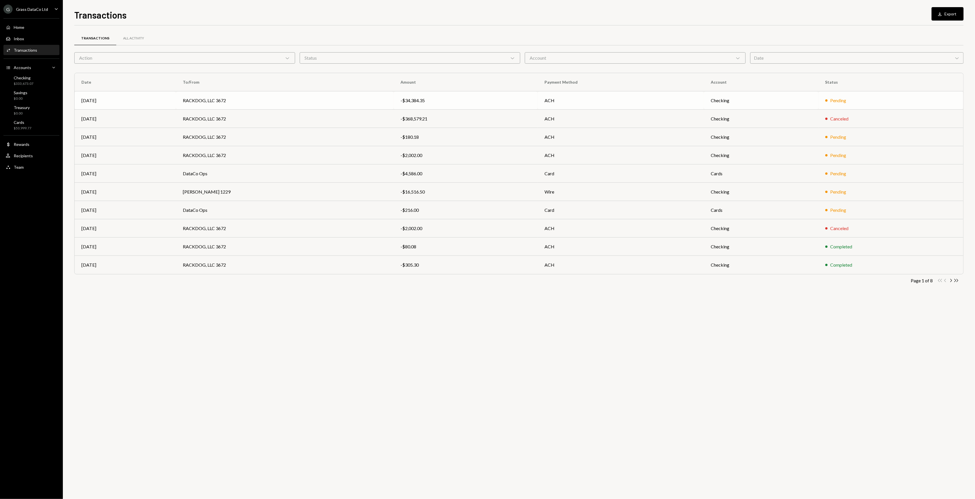
click at [746, 100] on td "Checking" at bounding box center [761, 100] width 115 height 18
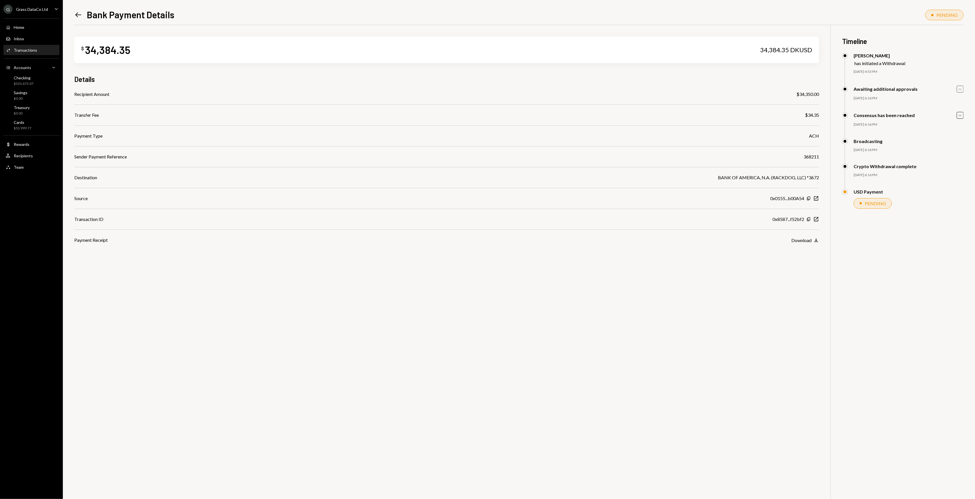
click at [961, 90] on icon "Caret Down" at bounding box center [960, 89] width 6 height 6
drag, startPoint x: 918, startPoint y: 129, endPoint x: 877, endPoint y: 126, distance: 41.2
click at [846, 132] on div "Kevin Foster-Archibald Approved Kevin Foster-Archibald - OLD Approved" at bounding box center [902, 119] width 121 height 37
click at [892, 124] on div "Kevin Foster-Archibald Approved Kevin Foster-Archibald - OLD Approved" at bounding box center [908, 121] width 110 height 32
drag, startPoint x: 928, startPoint y: 128, endPoint x: 857, endPoint y: 126, distance: 71.2
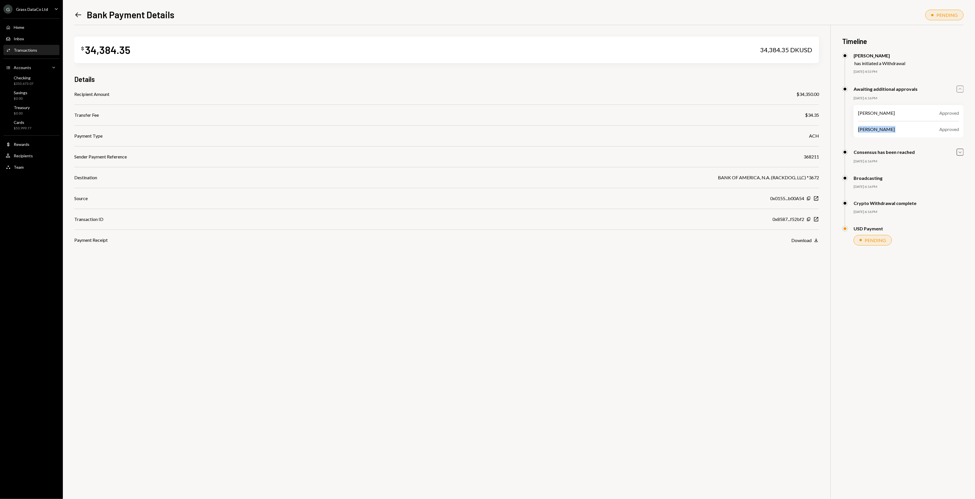
click at [857, 126] on div "Kevin Foster-Archibald Approved Kevin Foster-Archibald - OLD Approved" at bounding box center [908, 121] width 110 height 32
click at [866, 137] on div "Kevin Foster-Archibald Approved Kevin Foster-Archibald - OLD Approved" at bounding box center [908, 121] width 110 height 32
drag, startPoint x: 650, startPoint y: 300, endPoint x: 613, endPoint y: 287, distance: 40.0
drag, startPoint x: 613, startPoint y: 287, endPoint x: 474, endPoint y: 282, distance: 138.3
drag, startPoint x: 474, startPoint y: 282, endPoint x: 471, endPoint y: 282, distance: 3.2
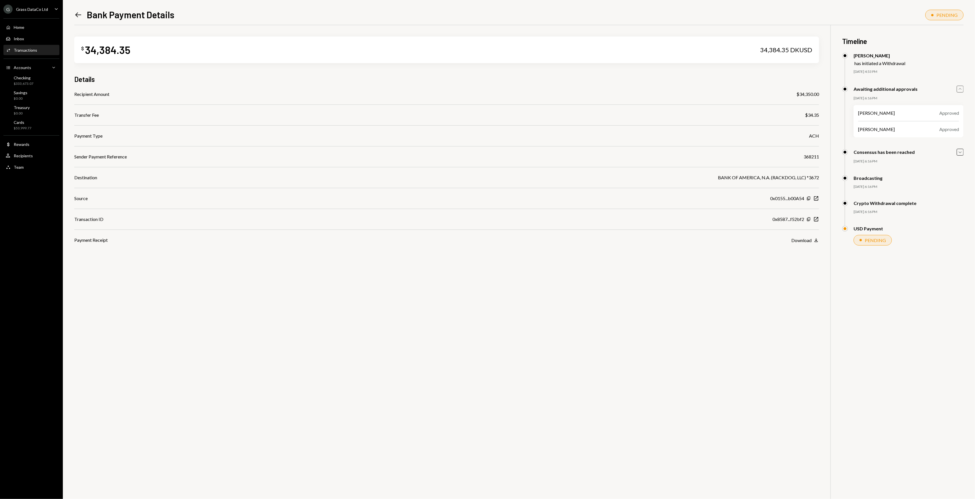
click at [471, 282] on div "$ 34,384.35 34,384.35 DKUSD Details Recipient Amount $34,350.00 Transfer Fee $3…" at bounding box center [518, 274] width 889 height 499
drag, startPoint x: 443, startPoint y: 294, endPoint x: 421, endPoint y: 282, distance: 25.2
click at [421, 282] on div "$ 34,384.35 34,384.35 DKUSD Details Recipient Amount $34,350.00 Transfer Fee $3…" at bounding box center [518, 274] width 889 height 499
drag, startPoint x: 421, startPoint y: 282, endPoint x: 412, endPoint y: 278, distance: 10.1
click at [412, 278] on div "$ 34,384.35 34,384.35 DKUSD Details Recipient Amount $34,350.00 Transfer Fee $3…" at bounding box center [518, 274] width 889 height 499
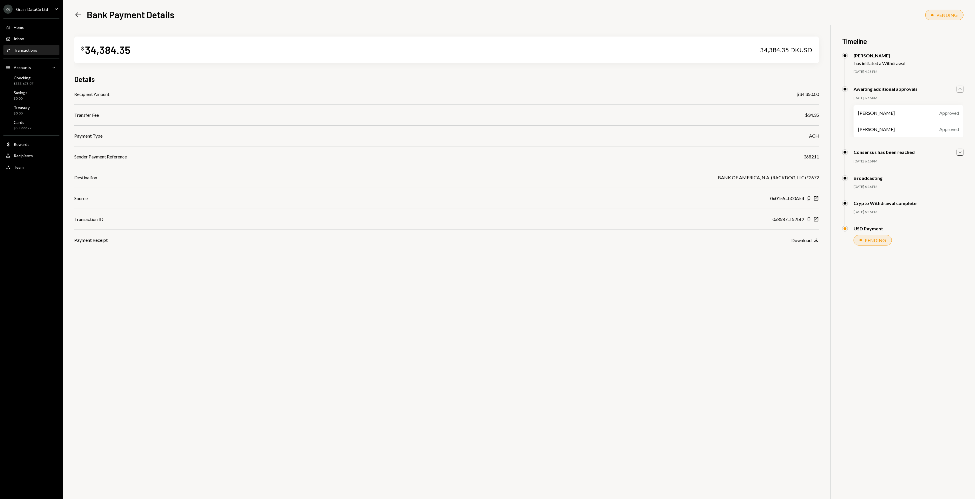
click at [412, 278] on div "$ 34,384.35 34,384.35 DKUSD Details Recipient Amount $34,350.00 Transfer Fee $3…" at bounding box center [518, 274] width 889 height 499
drag, startPoint x: 527, startPoint y: 335, endPoint x: 499, endPoint y: 323, distance: 30.2
drag, startPoint x: 499, startPoint y: 323, endPoint x: 448, endPoint y: 315, distance: 51.5
click at [448, 315] on div "$ 34,384.35 34,384.35 DKUSD Details Recipient Amount $34,350.00 Transfer Fee $3…" at bounding box center [518, 274] width 889 height 499
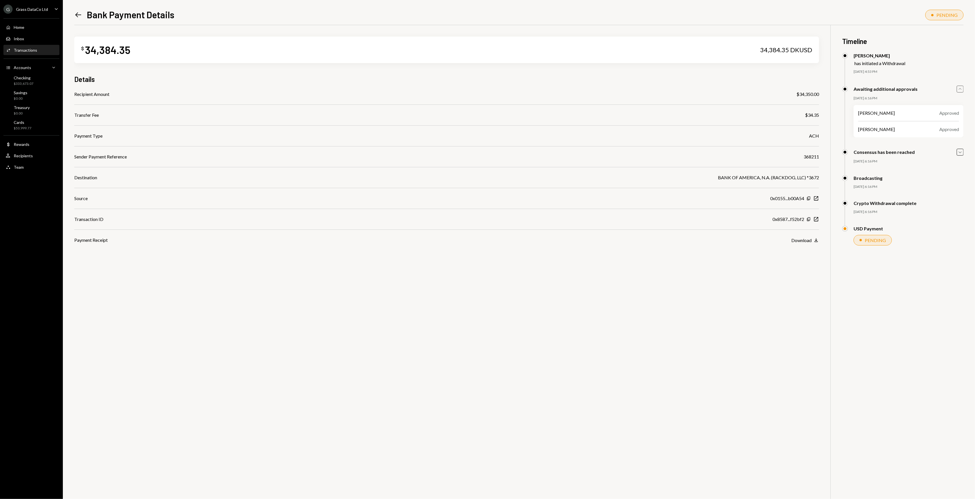
click at [679, 334] on div "$ 34,384.35 34,384.35 DKUSD Details Recipient Amount $34,350.00 Transfer Fee $3…" at bounding box center [518, 274] width 889 height 499
drag, startPoint x: 616, startPoint y: 325, endPoint x: 564, endPoint y: 315, distance: 53.5
drag, startPoint x: 564, startPoint y: 315, endPoint x: 455, endPoint y: 311, distance: 108.9
click at [455, 311] on div "$ 34,384.35 34,384.35 DKUSD Details Recipient Amount $34,350.00 Transfer Fee $3…" at bounding box center [518, 274] width 889 height 499
drag, startPoint x: 455, startPoint y: 311, endPoint x: 439, endPoint y: 308, distance: 16.2
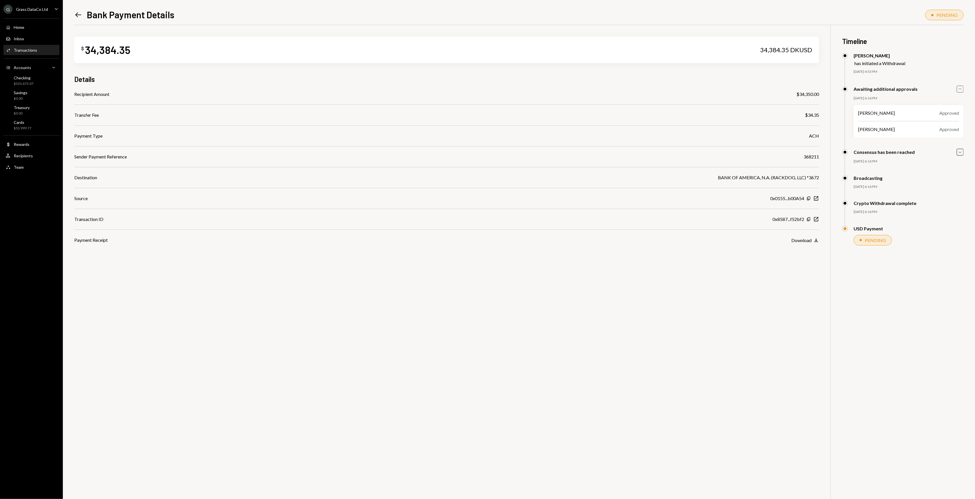
click at [439, 308] on div "$ 34,384.35 34,384.35 DKUSD Details Recipient Amount $34,350.00 Transfer Fee $3…" at bounding box center [518, 274] width 889 height 499
drag, startPoint x: 439, startPoint y: 308, endPoint x: 424, endPoint y: 307, distance: 14.9
click at [424, 307] on div "$ 34,384.35 34,384.35 DKUSD Details Recipient Amount $34,350.00 Transfer Fee $3…" at bounding box center [518, 274] width 889 height 499
drag, startPoint x: 423, startPoint y: 306, endPoint x: 417, endPoint y: 304, distance: 5.6
click at [414, 303] on div "$ 34,384.35 34,384.35 DKUSD Details Recipient Amount $34,350.00 Transfer Fee $3…" at bounding box center [518, 274] width 889 height 499
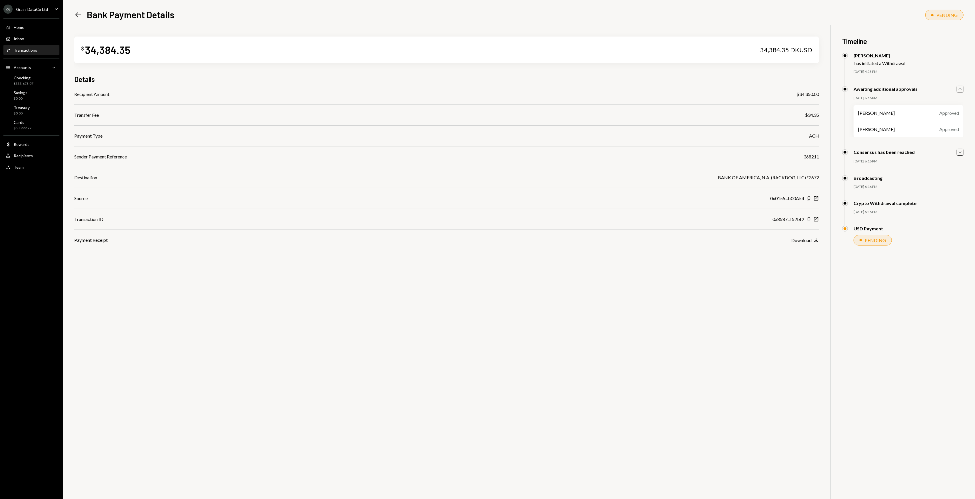
click at [79, 17] on icon "Left Arrow" at bounding box center [78, 15] width 8 height 8
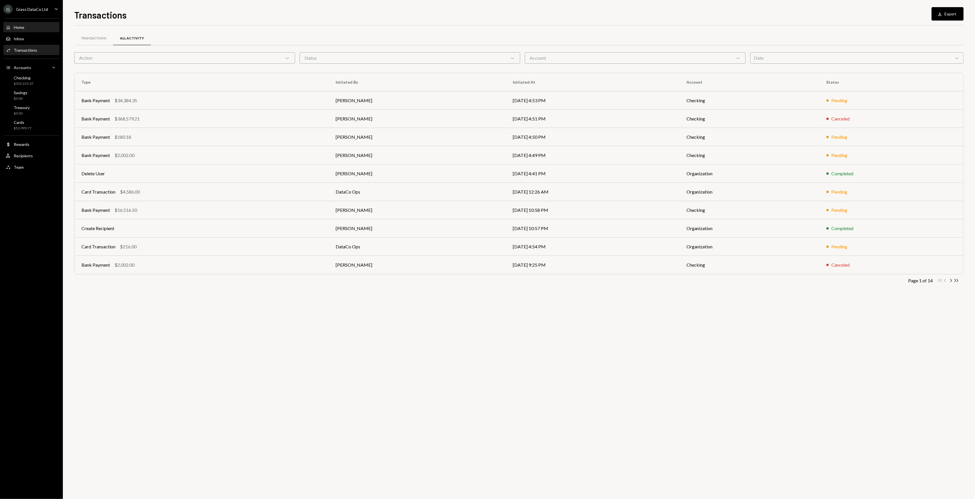
click at [35, 30] on div "Home Home" at bounding box center [31, 28] width 51 height 10
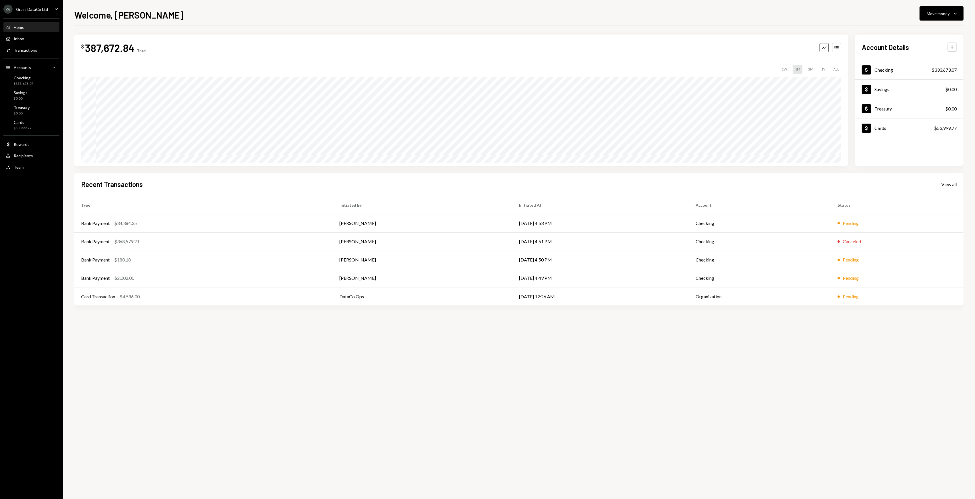
drag, startPoint x: 525, startPoint y: 350, endPoint x: 429, endPoint y: 357, distance: 95.3
drag, startPoint x: 429, startPoint y: 357, endPoint x: 426, endPoint y: 357, distance: 3.1
click at [429, 357] on div "$ 387,672.84 Total Graph Accounts 1W 1M 3M 1Y ALL $387,672.84 Sep 16, 2025 Acco…" at bounding box center [518, 262] width 889 height 474
drag, startPoint x: 381, startPoint y: 354, endPoint x: 354, endPoint y: 347, distance: 27.7
drag, startPoint x: 354, startPoint y: 347, endPoint x: 306, endPoint y: 336, distance: 49.0
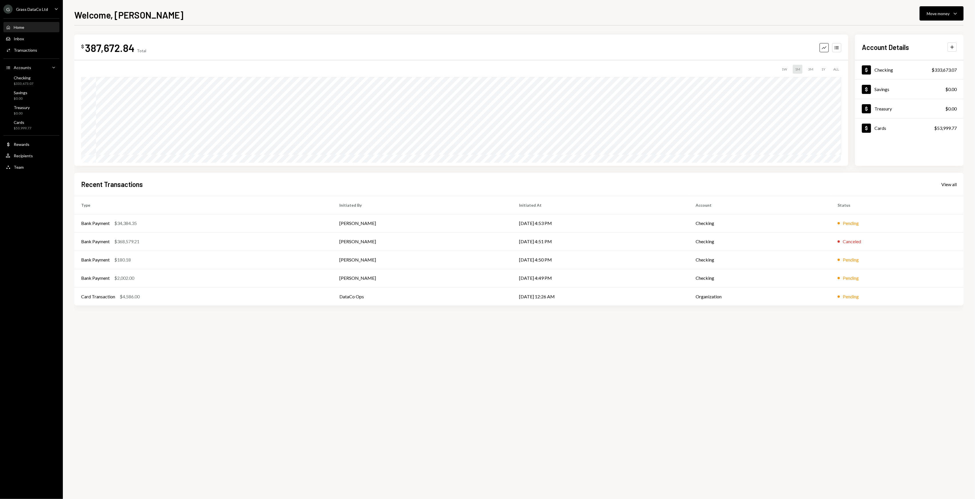
click at [343, 344] on div "$ 387,672.84 Total Graph Accounts 1W 1M 3M 1Y ALL $387,672.84 Sep 16, 2025 Acco…" at bounding box center [518, 262] width 889 height 474
drag, startPoint x: 305, startPoint y: 335, endPoint x: 300, endPoint y: 334, distance: 4.8
drag, startPoint x: 300, startPoint y: 334, endPoint x: 289, endPoint y: 331, distance: 11.7
click at [294, 332] on div "$ 387,672.84 Total Graph Accounts 1W 1M 3M 1Y ALL $387,672.84 Sep 16, 2025 Acco…" at bounding box center [518, 262] width 889 height 474
drag, startPoint x: 281, startPoint y: 330, endPoint x: 279, endPoint y: 329, distance: 2.9
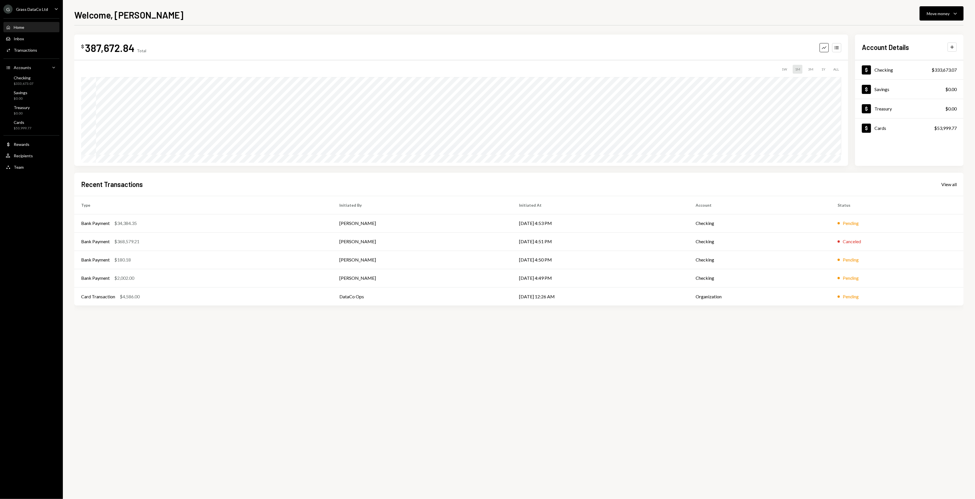
drag, startPoint x: 279, startPoint y: 329, endPoint x: 246, endPoint y: 318, distance: 34.6
click at [250, 320] on div "$ 387,672.84 Total Graph Accounts 1W 1M 3M 1Y ALL $387,672.84 Sep 16, 2025 Acco…" at bounding box center [518, 262] width 889 height 474
click at [246, 318] on div "$ 387,672.84 Total Graph Accounts 1W 1M 3M 1Y ALL $387,672.84 Sep 16, 2025 Acco…" at bounding box center [518, 262] width 889 height 474
click at [339, 401] on div "$ 387,672.84 Total Graph Accounts 1W 1M 3M 1Y ALL Account Details Plus Dollar C…" at bounding box center [518, 262] width 889 height 474
drag, startPoint x: 318, startPoint y: 383, endPoint x: 272, endPoint y: 362, distance: 50.5
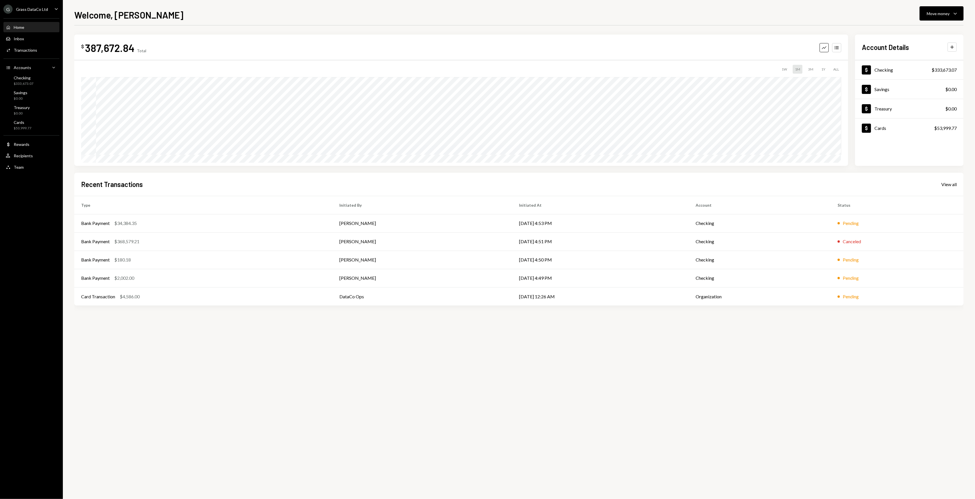
drag, startPoint x: 272, startPoint y: 362, endPoint x: 251, endPoint y: 355, distance: 22.2
click at [262, 358] on div "$ 387,672.84 Total Graph Accounts 1W 1M 3M 1Y ALL Account Details Plus Dollar C…" at bounding box center [518, 262] width 889 height 474
drag, startPoint x: 234, startPoint y: 351, endPoint x: 231, endPoint y: 350, distance: 3.3
click at [231, 350] on div "$ 387,672.84 Total Graph Accounts 1W 1M 3M 1Y ALL Account Details Plus Dollar C…" at bounding box center [518, 262] width 889 height 474
click at [234, 334] on div "$ 387,672.84 Total Graph Accounts 1W 1M 3M 1Y ALL $445,557.87 Sep 12, 2025 Acco…" at bounding box center [518, 262] width 889 height 474
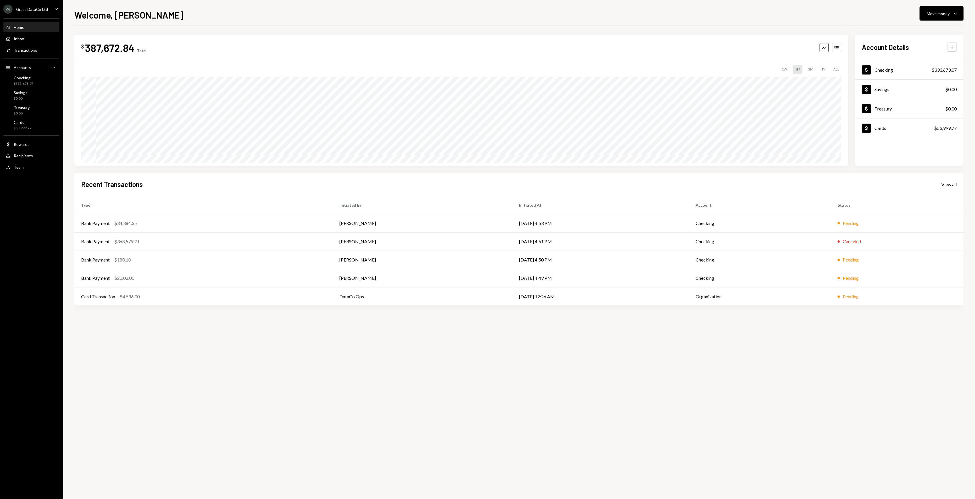
drag, startPoint x: 209, startPoint y: 352, endPoint x: 193, endPoint y: 352, distance: 16.0
click at [193, 352] on div "$ 387,672.84 Total Graph Accounts 1W 1M 3M 1Y ALL $445,557.87 Sep 12, 2025 Acco…" at bounding box center [518, 262] width 889 height 474
click at [159, 345] on div "$ 387,672.84 Total Graph Accounts 1W 1M 3M 1Y ALL Account Details Plus Dollar C…" at bounding box center [518, 262] width 889 height 474
drag, startPoint x: 155, startPoint y: 338, endPoint x: 151, endPoint y: 336, distance: 4.2
click at [154, 338] on div "$ 387,672.84 Total Graph Accounts 1W 1M 3M 1Y ALL Account Details Plus Dollar C…" at bounding box center [518, 262] width 889 height 474
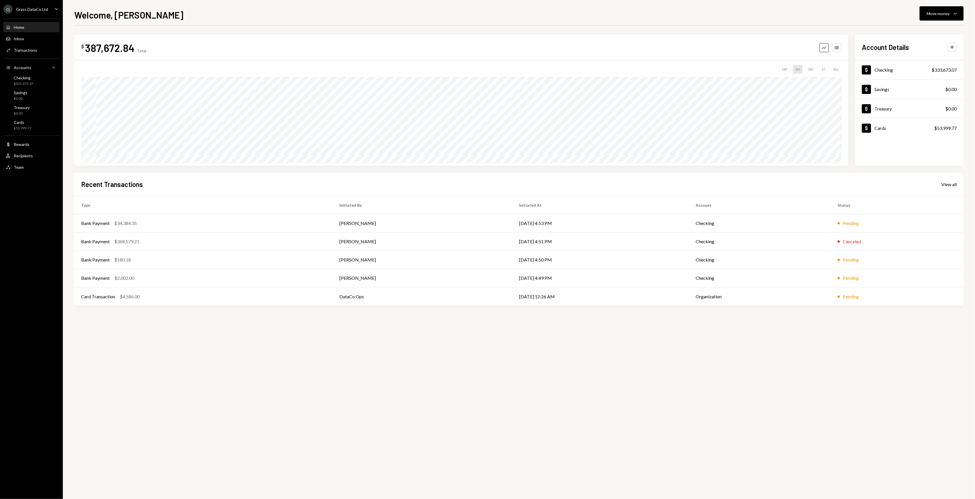
drag, startPoint x: 130, startPoint y: 331, endPoint x: 127, endPoint y: 330, distance: 3.3
click at [127, 330] on div "$ 387,672.84 Total Graph Accounts 1W 1M 3M 1Y ALL Account Details Plus Dollar C…" at bounding box center [518, 262] width 889 height 474
drag, startPoint x: 127, startPoint y: 330, endPoint x: 108, endPoint y: 328, distance: 19.8
drag, startPoint x: 108, startPoint y: 328, endPoint x: 97, endPoint y: 330, distance: 10.6
click at [97, 330] on div "$ 387,672.84 Total Graph Accounts 1W 1M 3M 1Y ALL Account Details Plus Dollar C…" at bounding box center [518, 262] width 889 height 474
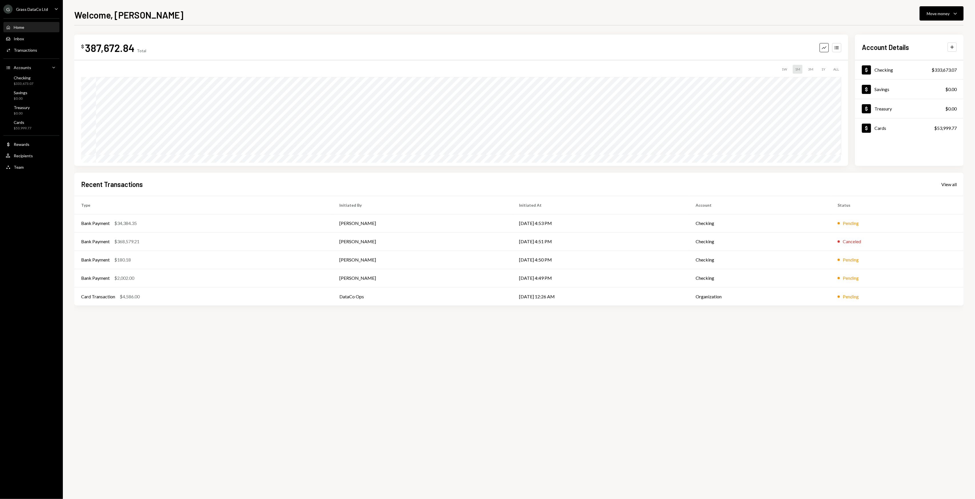
drag, startPoint x: 97, startPoint y: 330, endPoint x: 93, endPoint y: 330, distance: 4.9
click at [93, 330] on div "$ 387,672.84 Total Graph Accounts 1W 1M 3M 1Y ALL Account Details Plus Dollar C…" at bounding box center [518, 262] width 889 height 474
drag, startPoint x: 212, startPoint y: 16, endPoint x: 189, endPoint y: 11, distance: 23.4
click at [189, 11] on div "Welcome, Garon Move money Caret Down" at bounding box center [518, 14] width 889 height 13
drag, startPoint x: 181, startPoint y: 11, endPoint x: 174, endPoint y: 9, distance: 7.3
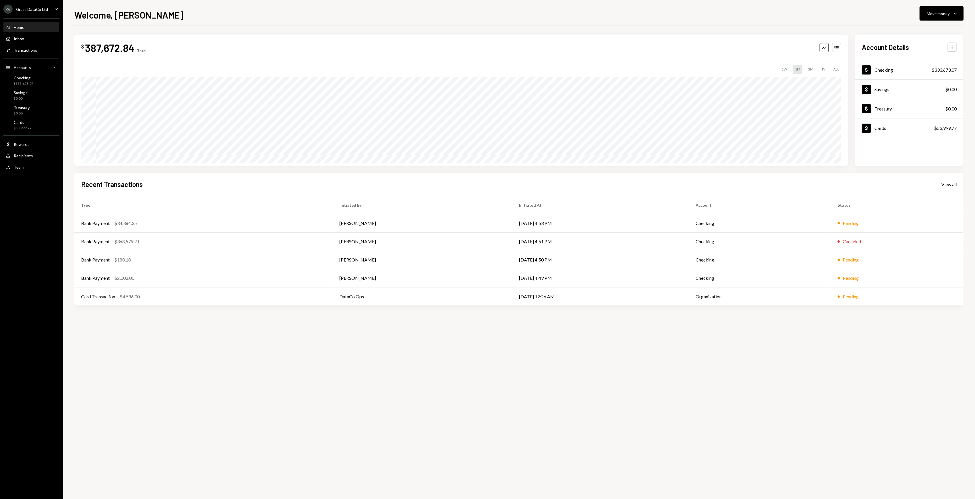
click at [174, 9] on div "Welcome, Garon Move money Caret Down" at bounding box center [518, 14] width 889 height 13
click at [35, 6] on div "G Grass DataCo Ltd" at bounding box center [25, 9] width 45 height 9
click at [32, 22] on div "Settings" at bounding box center [39, 24] width 61 height 5
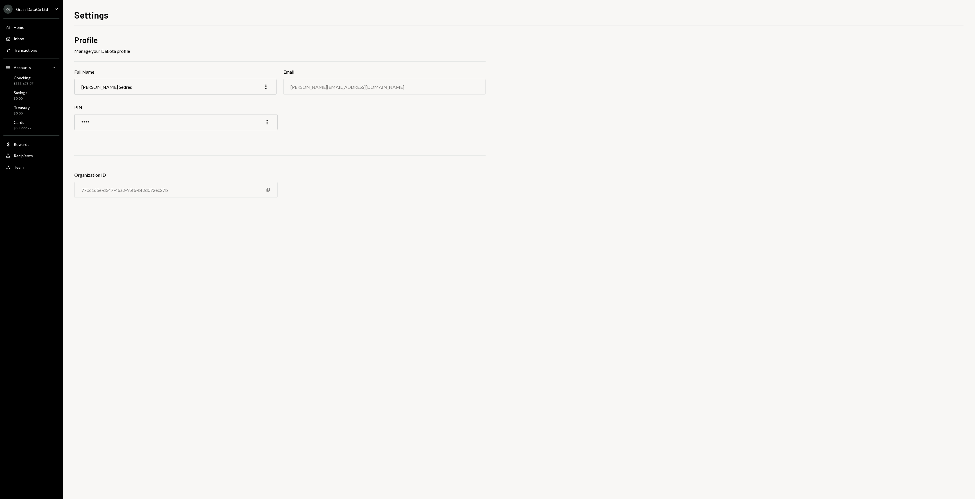
drag, startPoint x: 252, startPoint y: 248, endPoint x: 199, endPoint y: 231, distance: 54.8
drag, startPoint x: 199, startPoint y: 231, endPoint x: 153, endPoint y: 226, distance: 46.3
click at [153, 226] on div "Profile Manage your Dakota profile Full Name [PERSON_NAME] Sedres More Email [P…" at bounding box center [518, 262] width 889 height 474
drag, startPoint x: 153, startPoint y: 226, endPoint x: 150, endPoint y: 224, distance: 3.8
click at [150, 224] on div "Profile Manage your Dakota profile Full Name [PERSON_NAME] Sedres More Email [P…" at bounding box center [518, 262] width 889 height 474
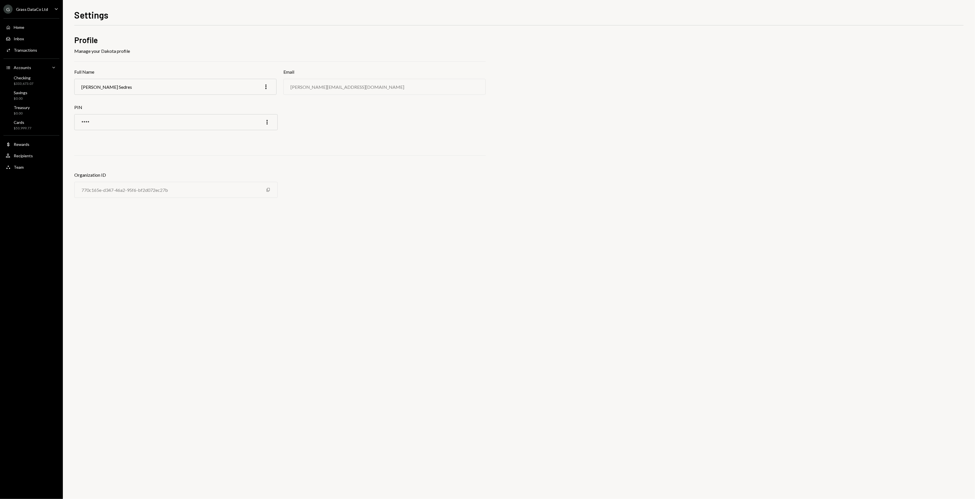
click at [31, 0] on ul "G Grass DataCo Ltd Caret Down Home Home Inbox Inbox Activities Transactions Acc…" at bounding box center [31, 86] width 63 height 173
click at [35, 6] on div "G Grass DataCo Ltd" at bounding box center [25, 9] width 45 height 9
click at [21, 146] on div "Sign out" at bounding box center [39, 144] width 61 height 5
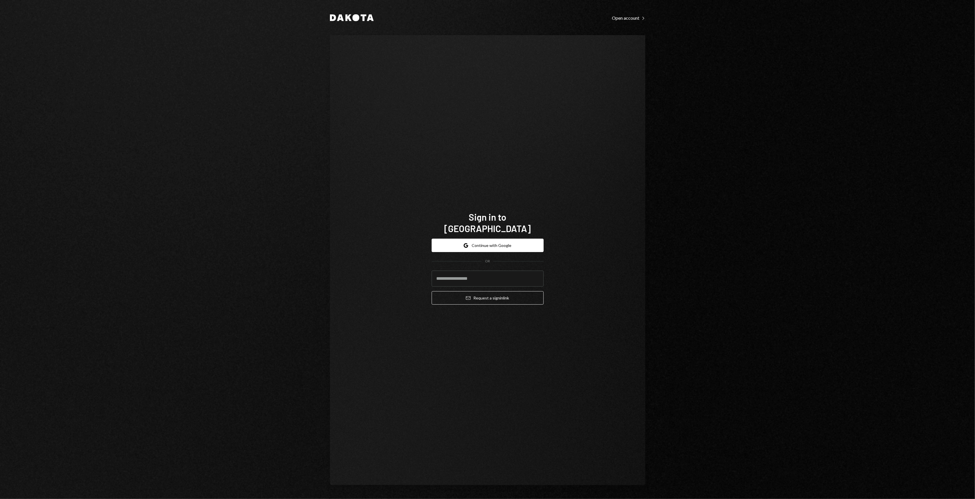
click at [447, 366] on div "Sign in to [GEOGRAPHIC_DATA] Google Continue with Google OR Email Request a sig…" at bounding box center [487, 260] width 315 height 450
click at [465, 278] on input "email" at bounding box center [487, 279] width 112 height 16
type input "**********"
click at [431, 291] on button "Email Request a sign in link" at bounding box center [487, 297] width 112 height 13
click at [533, 293] on button "Email Request a sign in link" at bounding box center [487, 297] width 112 height 13
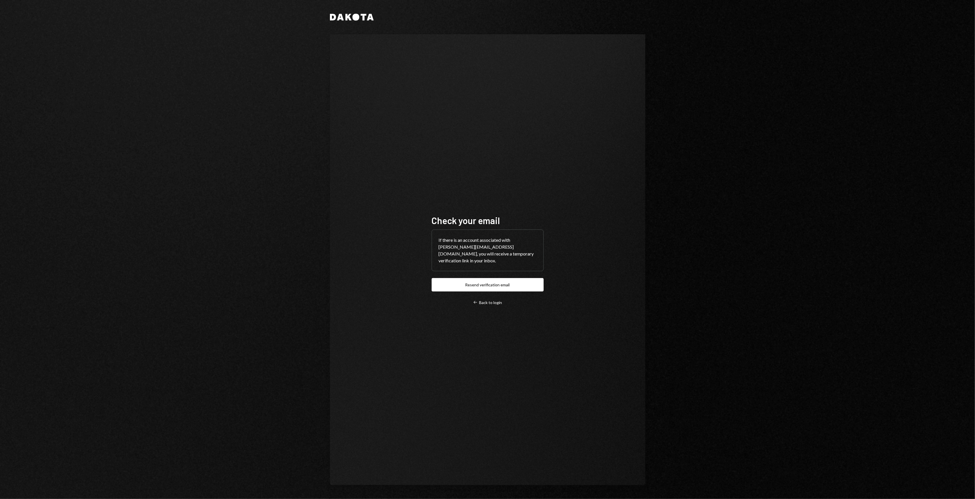
drag, startPoint x: 370, startPoint y: 385, endPoint x: 366, endPoint y: 383, distance: 5.5
drag, startPoint x: 366, startPoint y: 383, endPoint x: 361, endPoint y: 381, distance: 5.0
click at [361, 381] on div "Check your email If there is an account associated with garon@autonomousproject…" at bounding box center [487, 259] width 315 height 451
click at [199, 101] on div "Dakota Check your email If there is an account associated with garon@autonomous…" at bounding box center [487, 249] width 975 height 499
drag, startPoint x: 174, startPoint y: 96, endPoint x: 131, endPoint y: 83, distance: 44.9
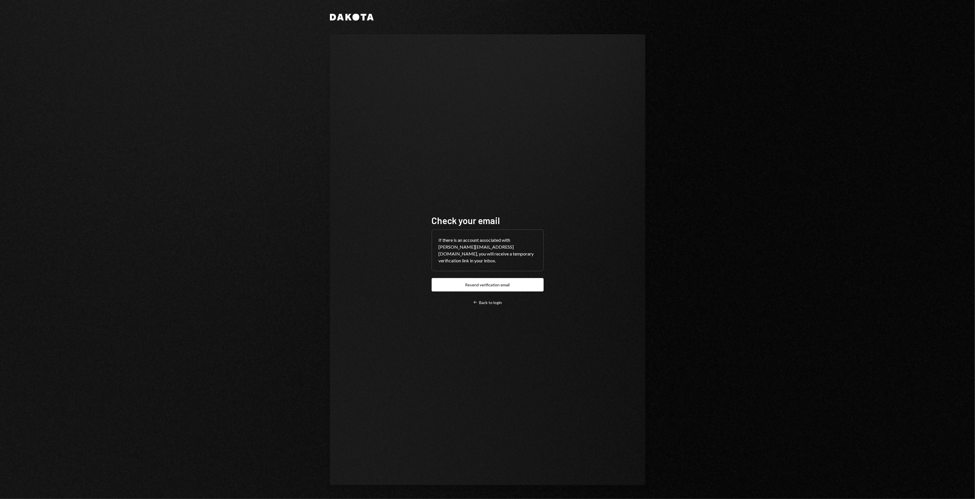
click at [131, 83] on div "Dakota Check your email If there is an account associated with garon@autonomous…" at bounding box center [487, 249] width 975 height 499
click at [316, 216] on div "Dakota Check your email If there is an account associated with garon@autonomous…" at bounding box center [487, 249] width 975 height 499
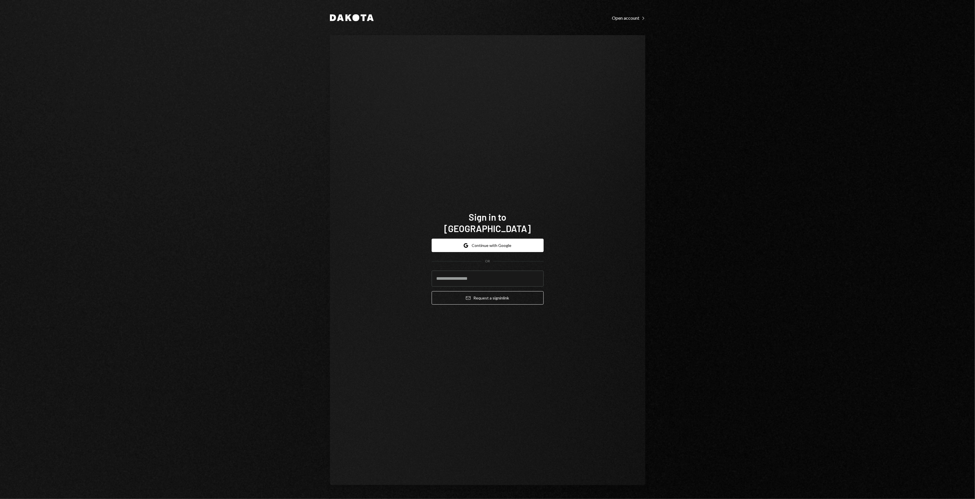
click at [236, 132] on div "Dakota Open account Right Caret Sign in to [GEOGRAPHIC_DATA] Google Continue wi…" at bounding box center [487, 249] width 975 height 499
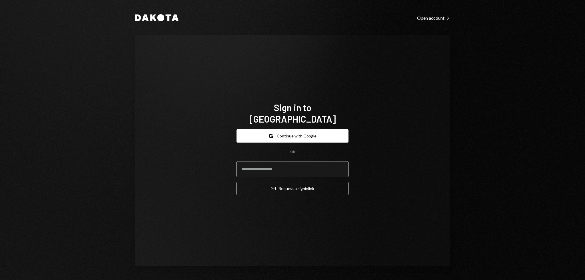
click at [274, 165] on input "email" at bounding box center [292, 169] width 112 height 16
type input "**********"
click at [236, 182] on button "Email Request a sign in link" at bounding box center [292, 188] width 112 height 13
